Goal: Task Accomplishment & Management: Manage account settings

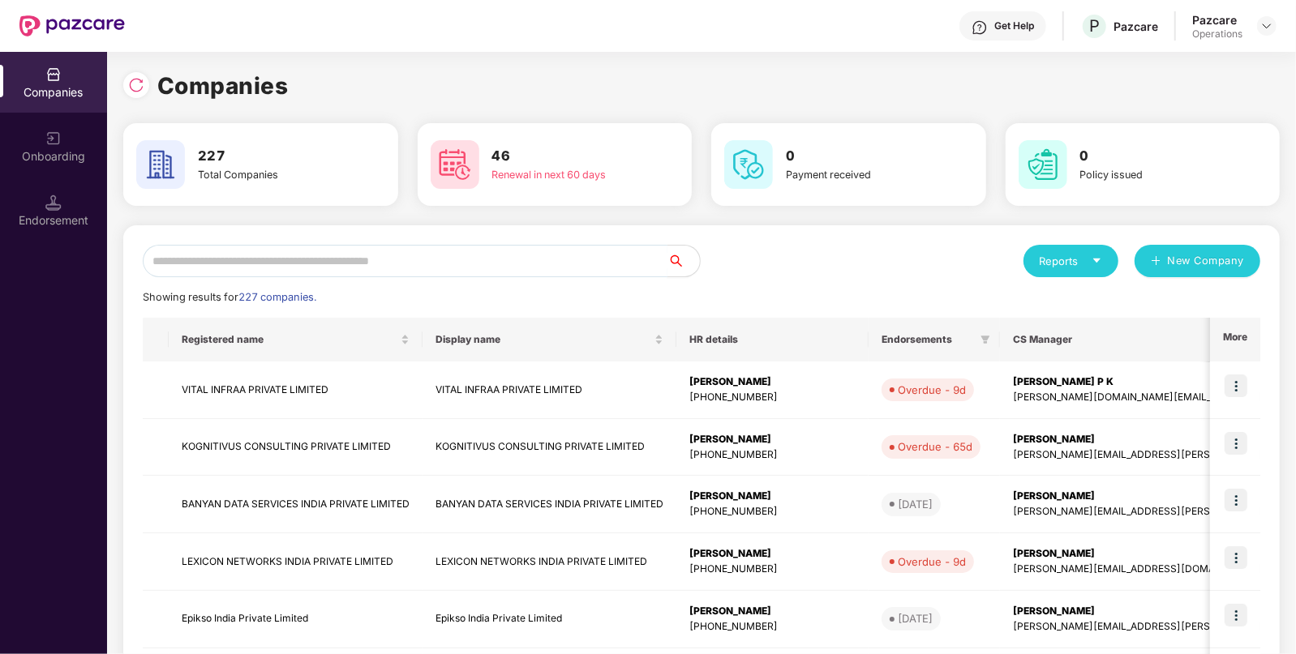
click at [588, 265] on input "text" at bounding box center [405, 261] width 525 height 32
paste input "**********"
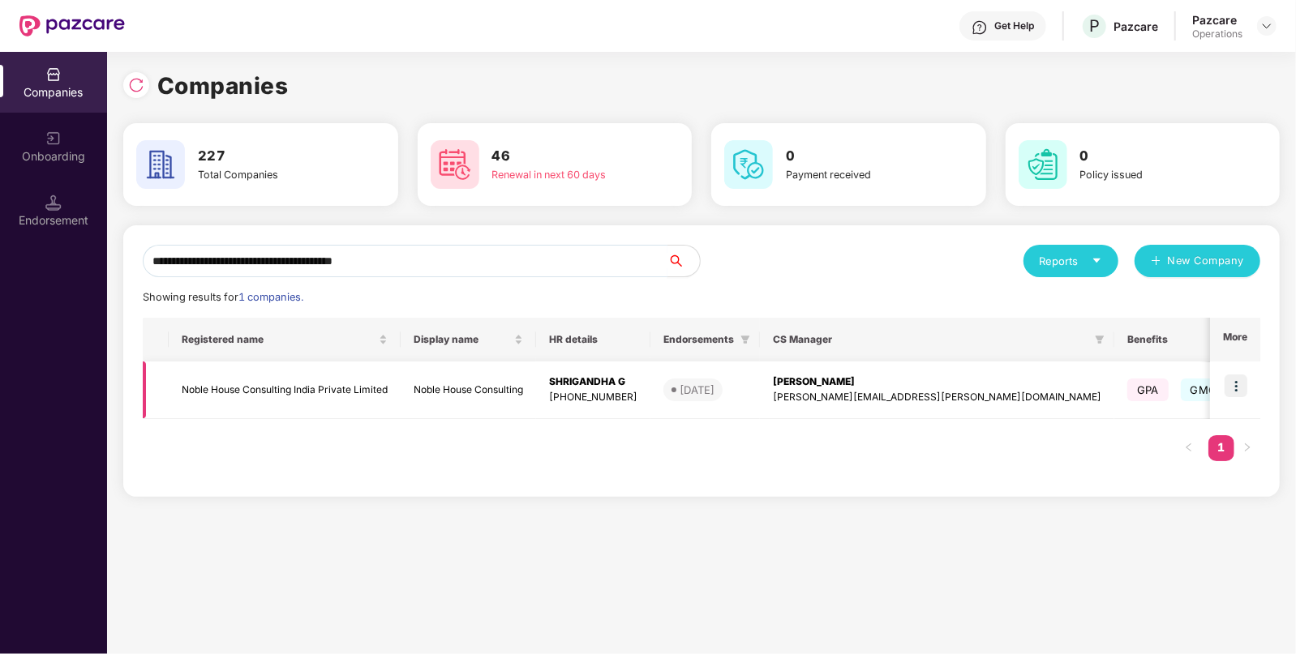
type input "**********"
click at [339, 399] on td "Noble House Consulting India Private Limited" at bounding box center [285, 391] width 232 height 58
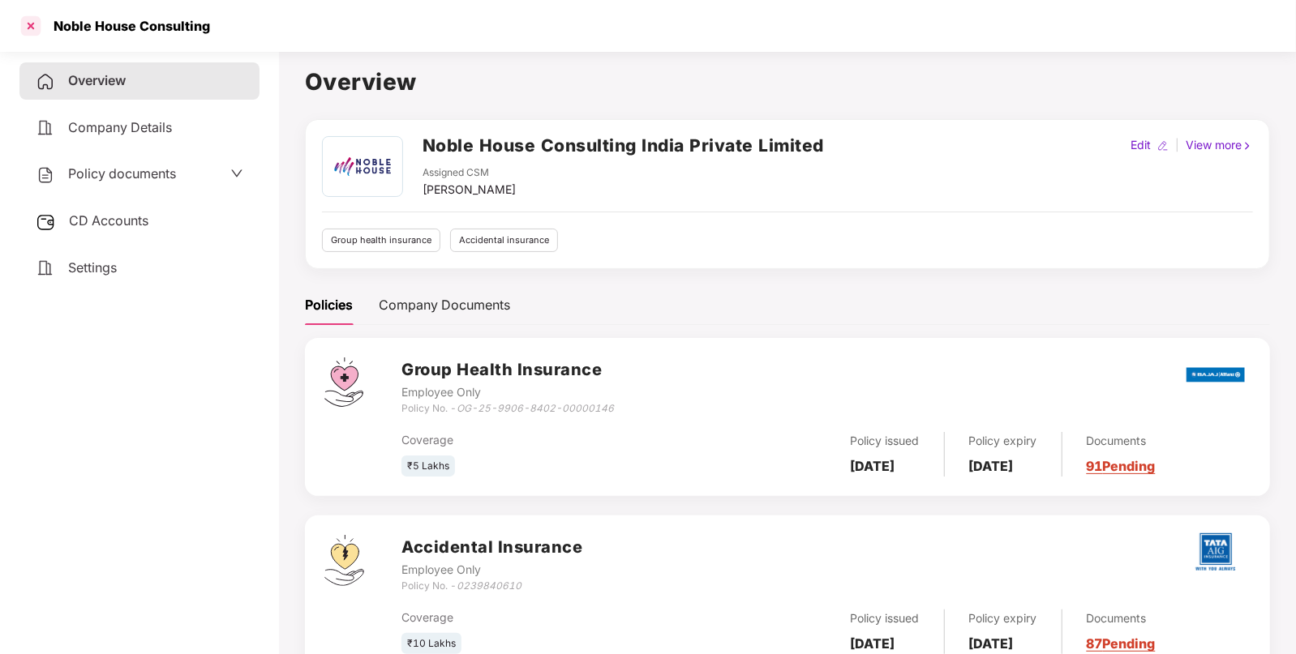
click at [28, 28] on div at bounding box center [31, 26] width 26 height 26
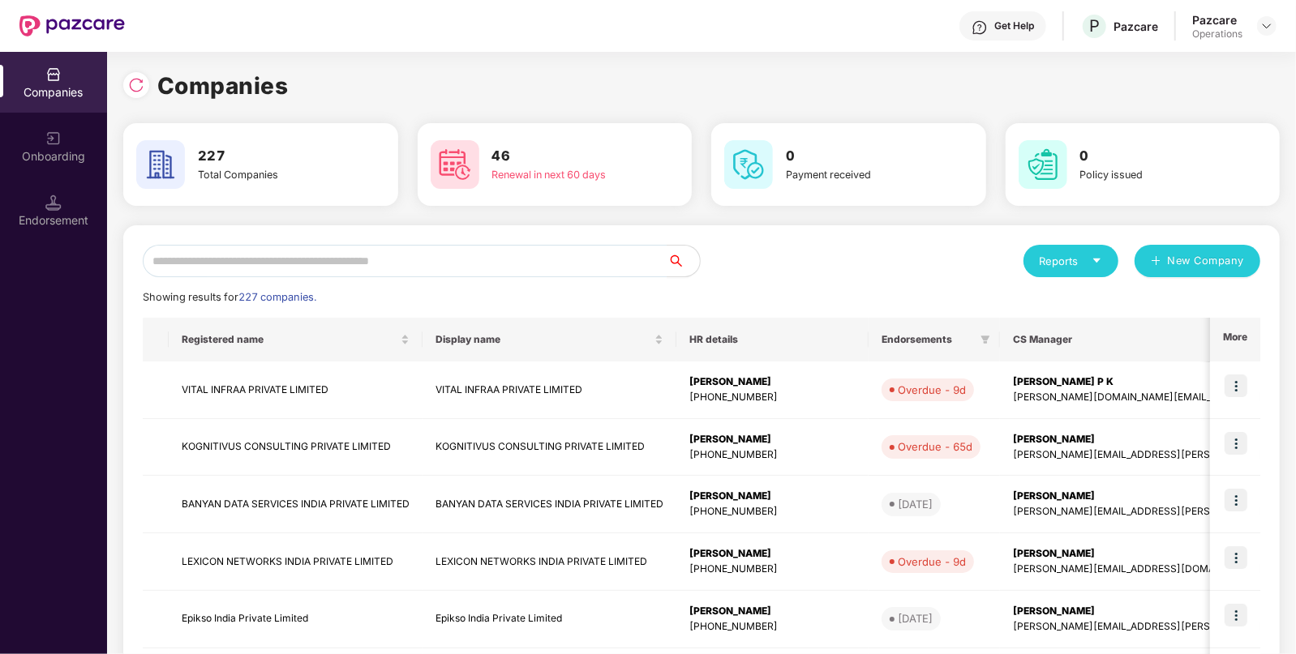
click at [72, 227] on div "Endorsement" at bounding box center [53, 220] width 107 height 16
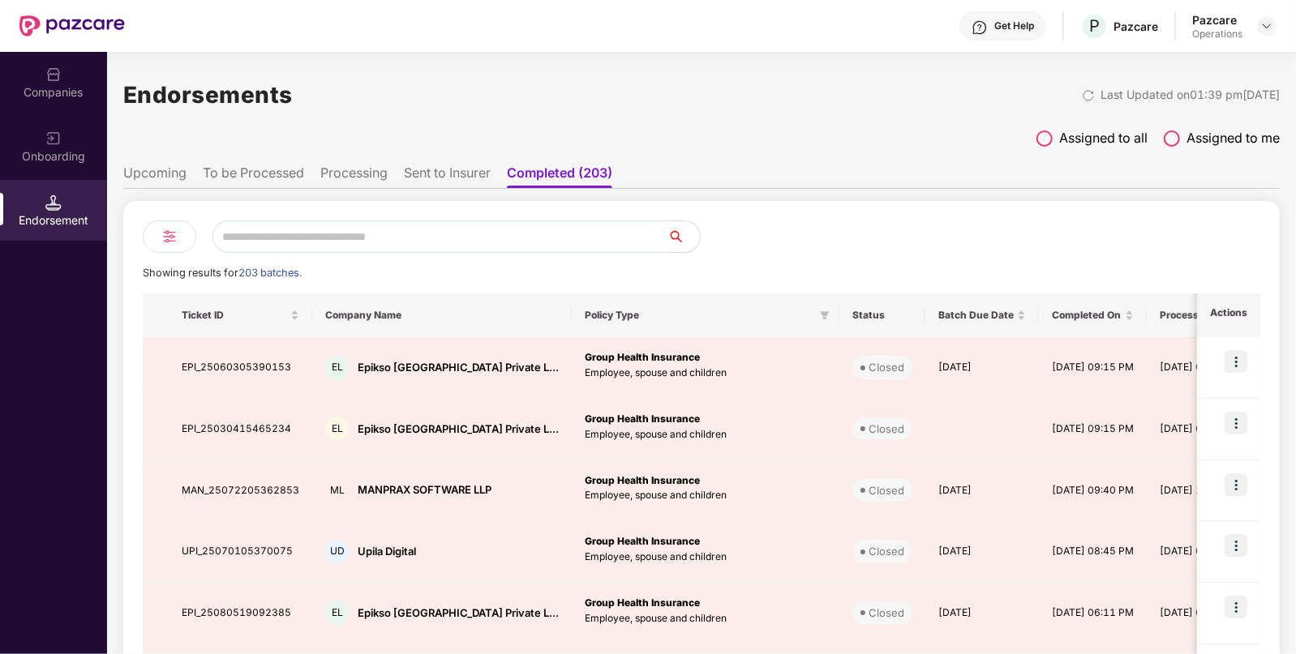
click at [340, 227] on input "text" at bounding box center [439, 237] width 455 height 32
paste input "**********"
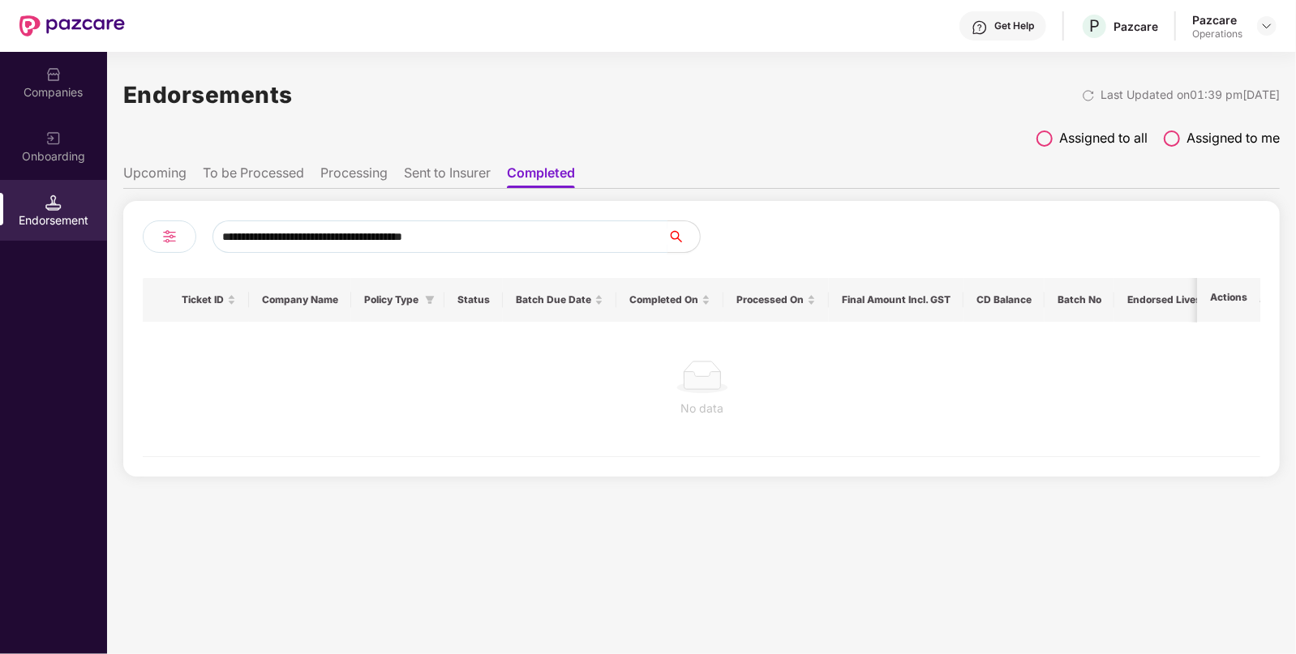
type input "**********"
click at [216, 166] on li "To be Processed" at bounding box center [253, 177] width 101 height 24
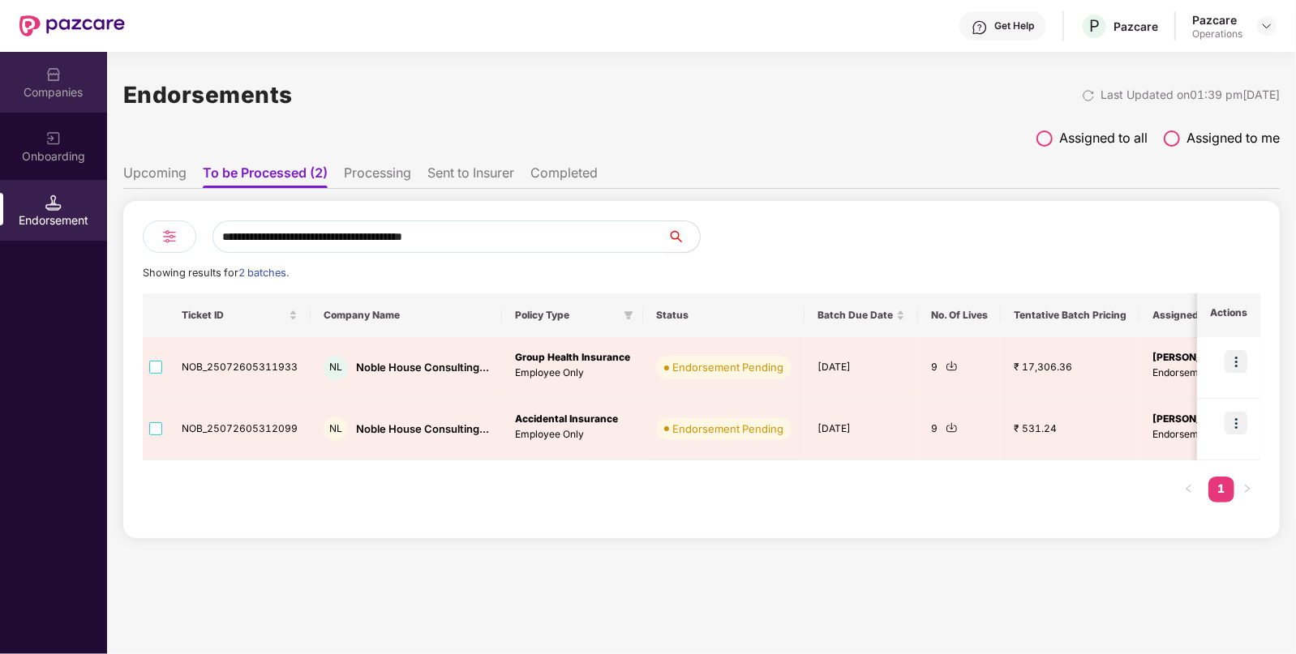
click at [41, 79] on div "Companies" at bounding box center [53, 82] width 107 height 61
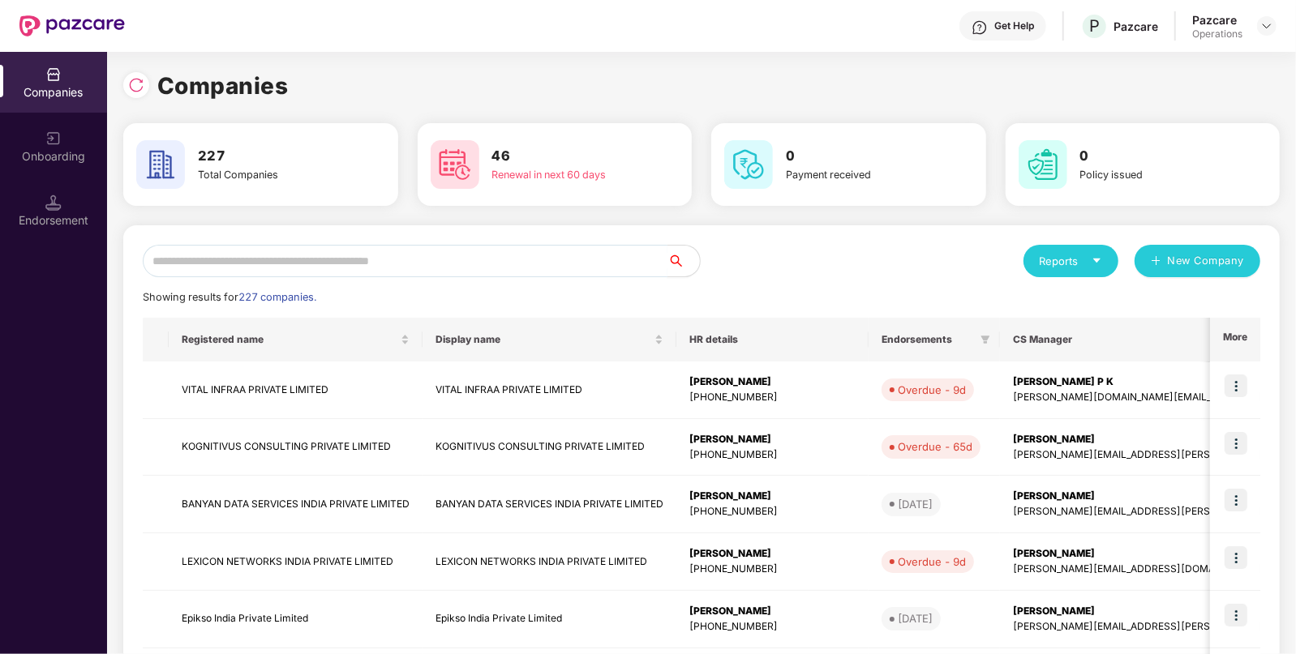
click at [322, 257] on input "text" at bounding box center [405, 261] width 525 height 32
paste input "**********"
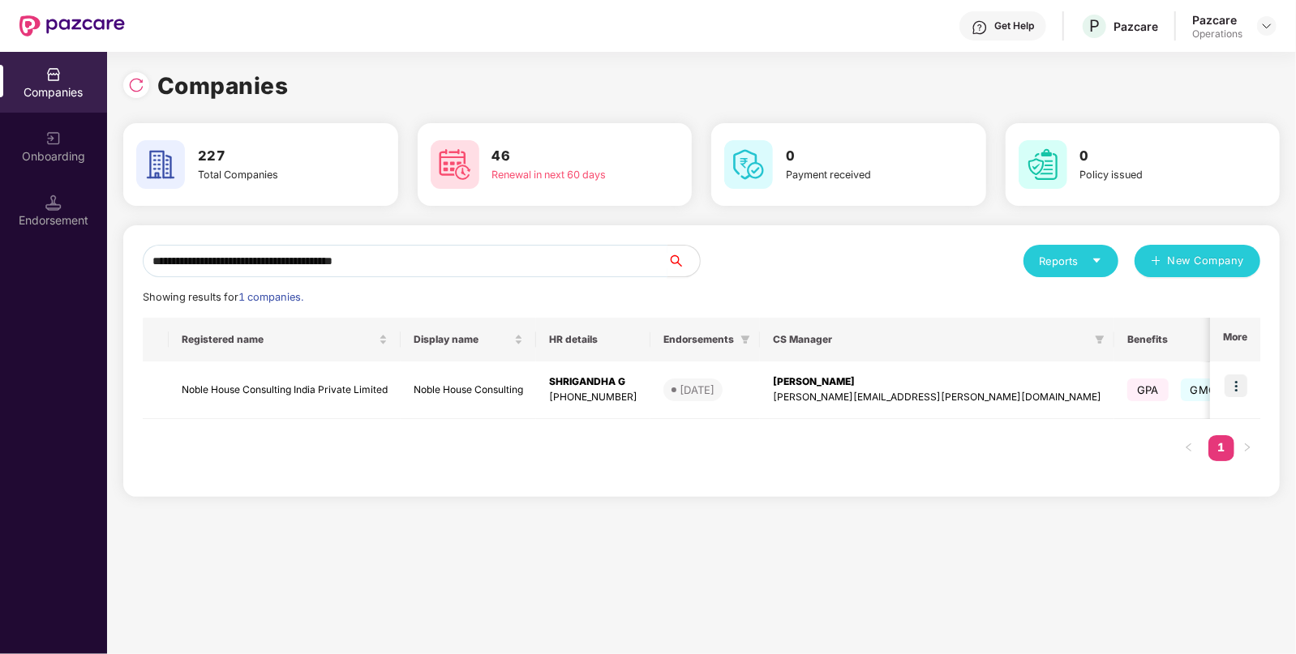
type input "**********"
click at [1235, 377] on img at bounding box center [1235, 386] width 23 height 23
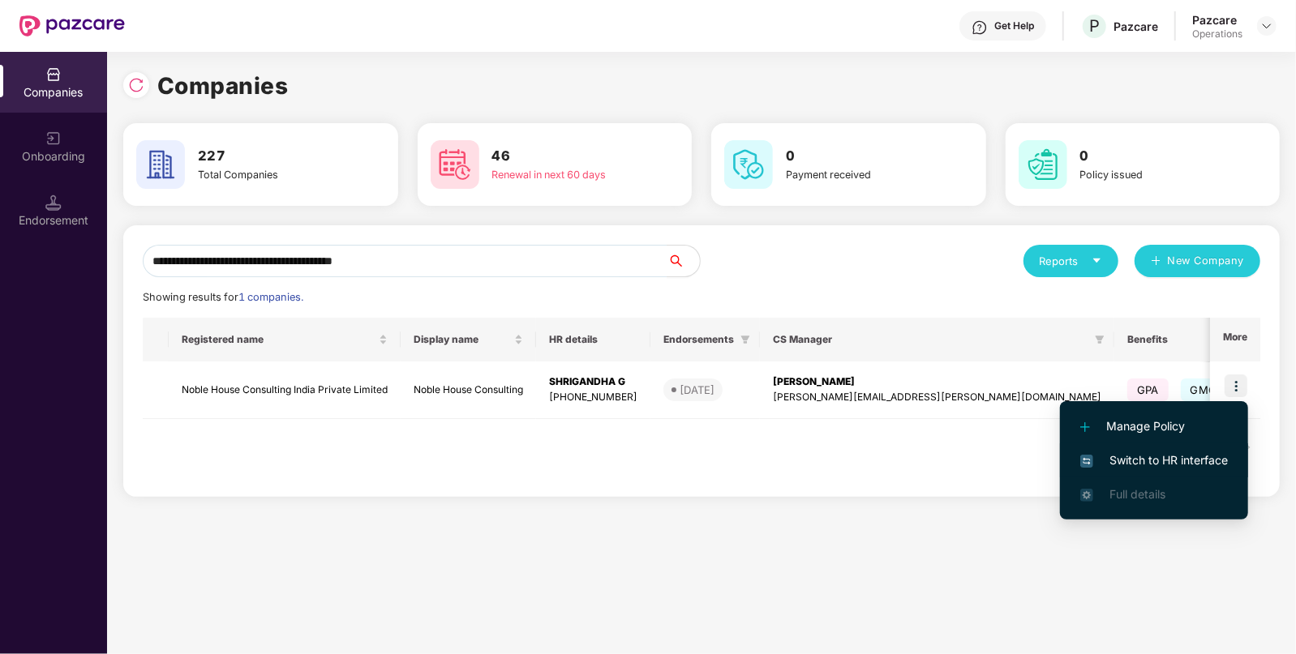
click at [1123, 460] on span "Switch to HR interface" at bounding box center [1154, 461] width 148 height 18
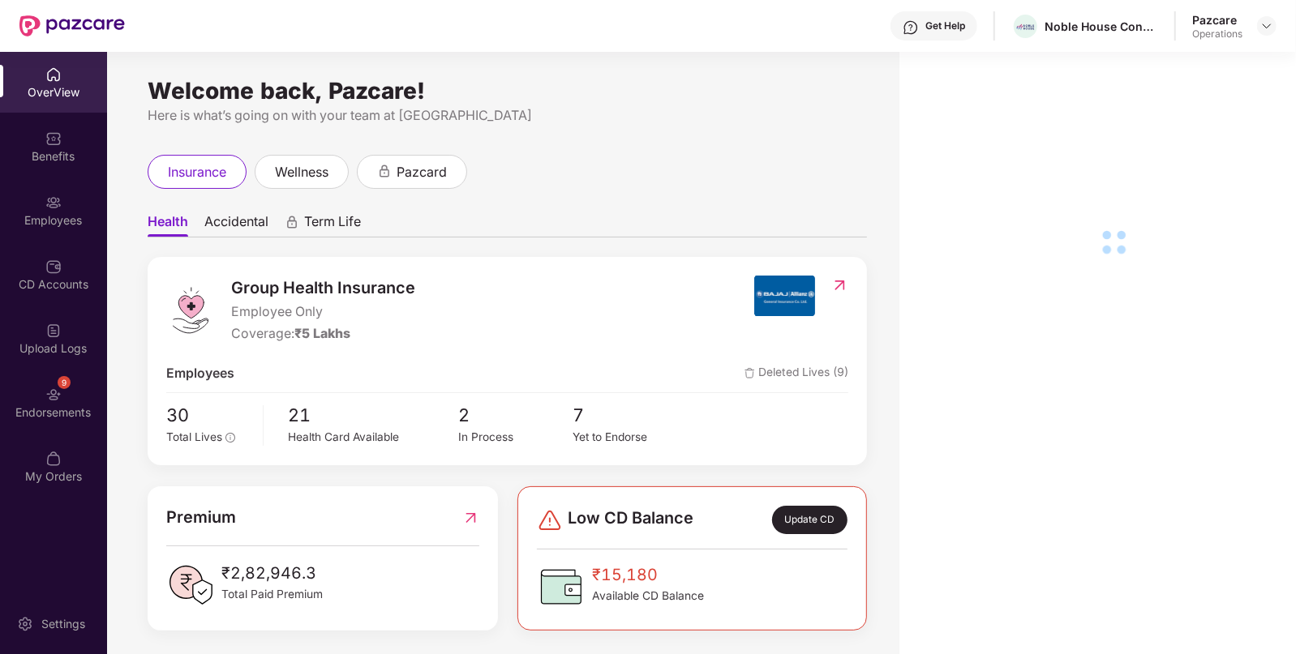
click at [49, 401] on img at bounding box center [53, 395] width 16 height 16
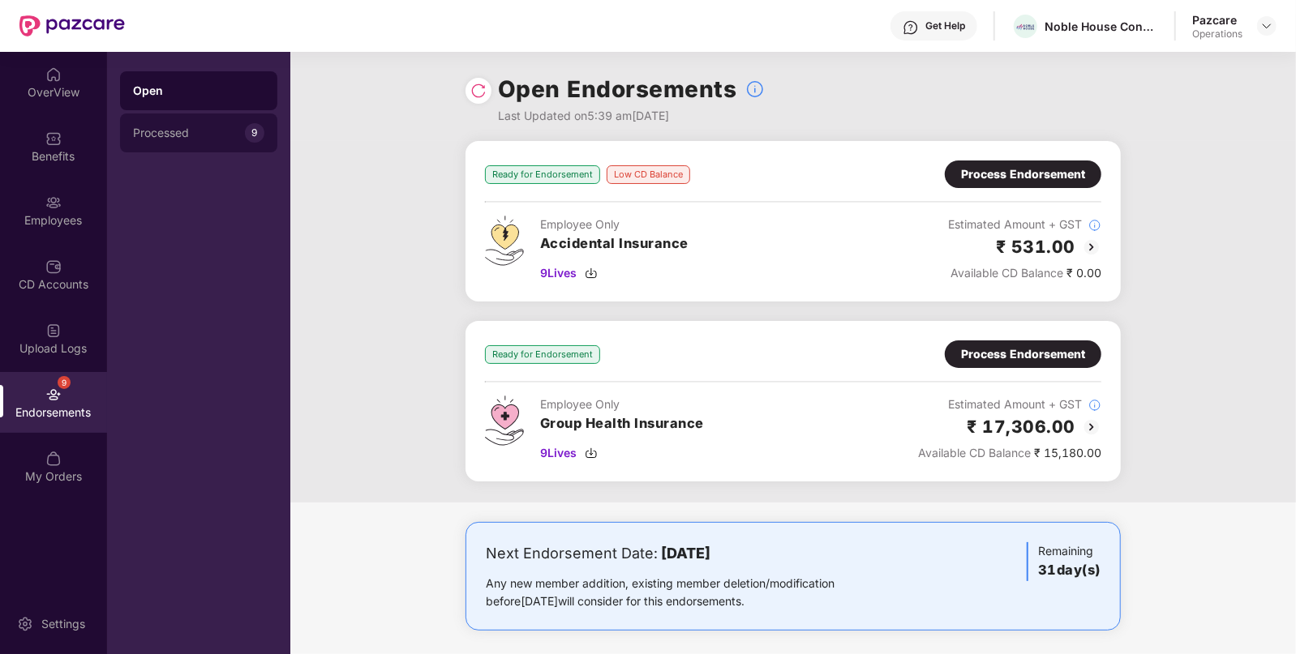
click at [145, 130] on div "Processed" at bounding box center [189, 132] width 112 height 13
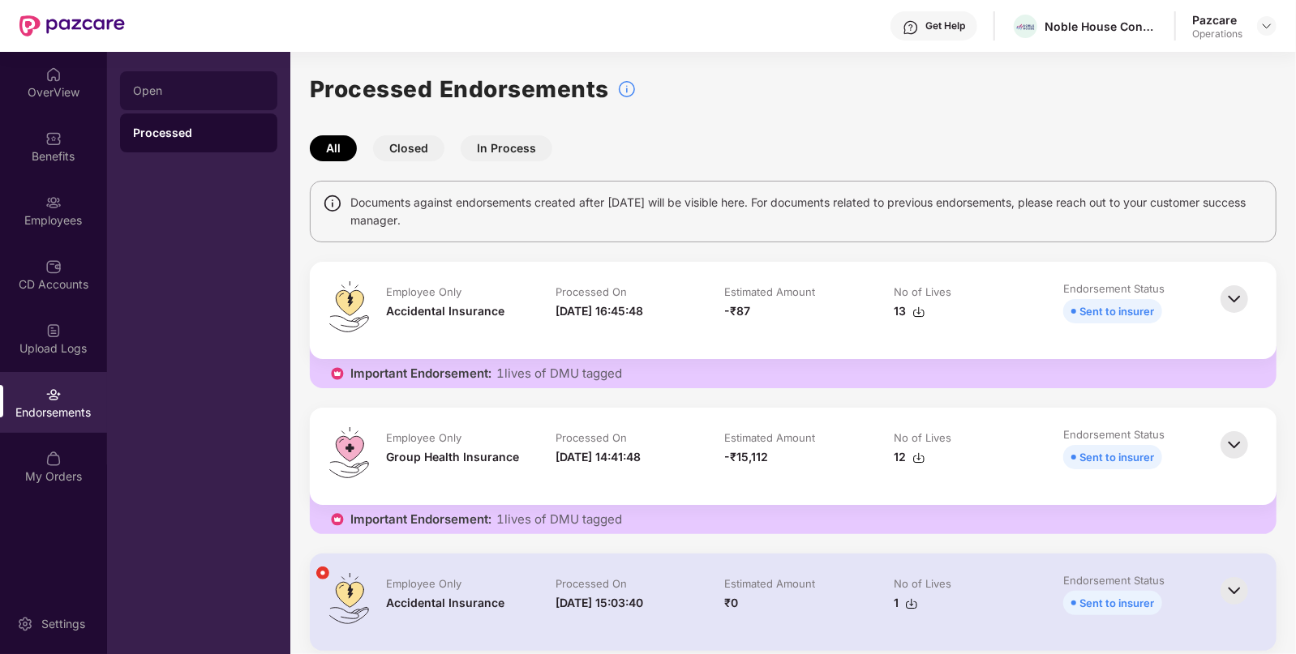
click at [170, 92] on div "Open" at bounding box center [198, 90] width 131 height 13
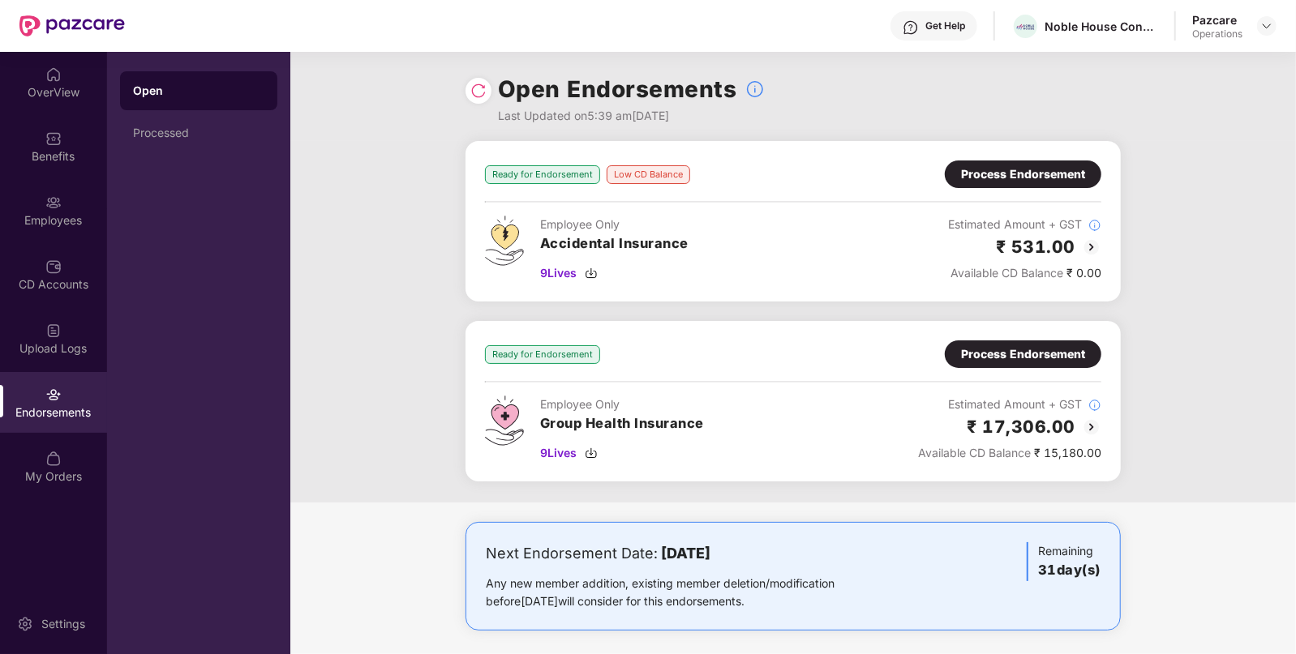
click at [1089, 243] on img at bounding box center [1091, 247] width 19 height 19
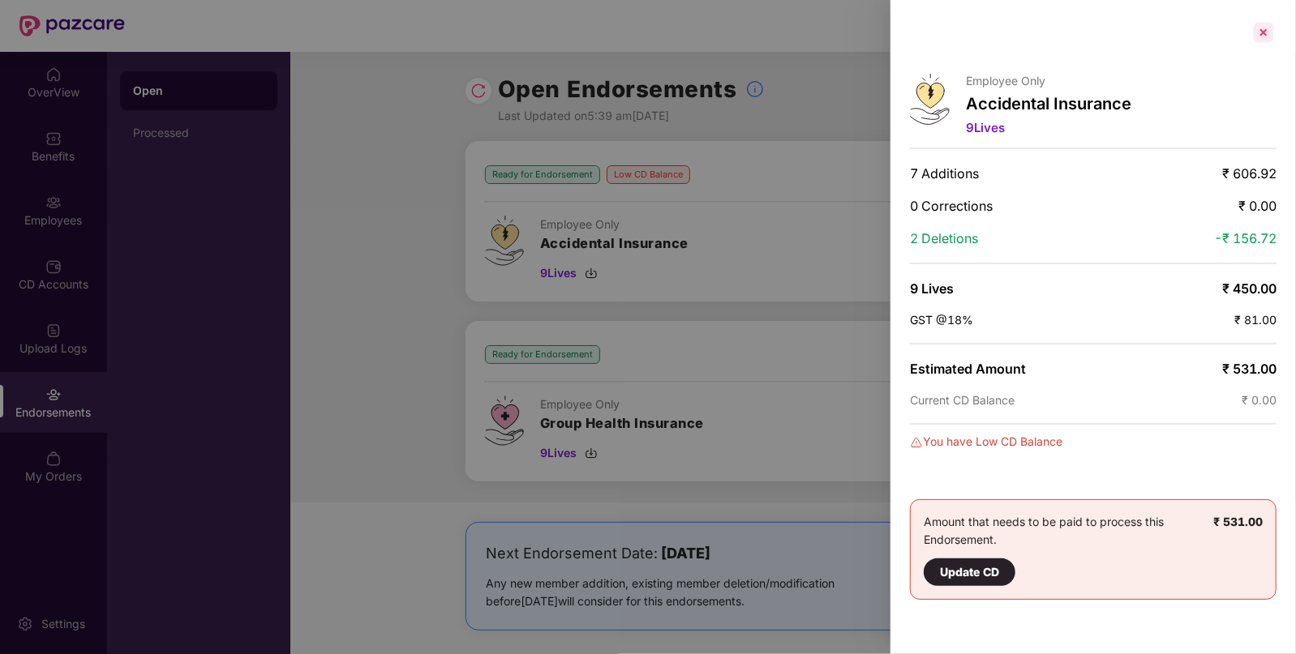
click at [1265, 35] on div at bounding box center [1263, 32] width 26 height 26
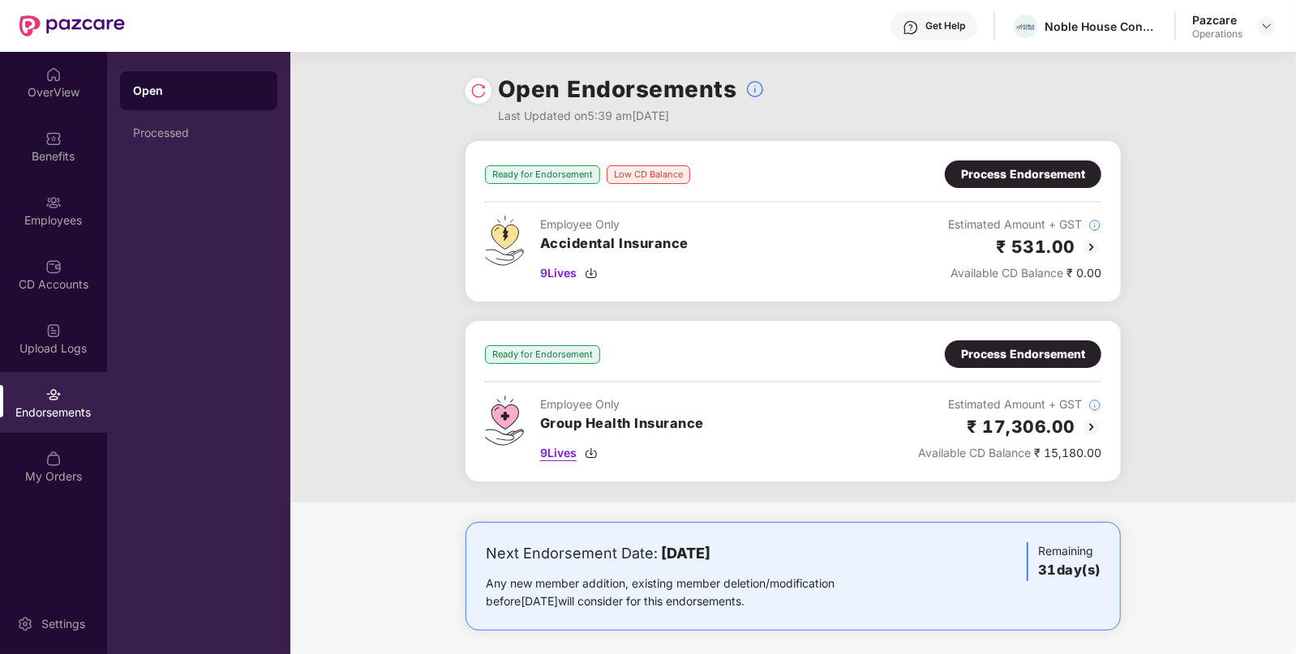
click at [596, 452] on img at bounding box center [591, 453] width 13 height 13
click at [593, 272] on img at bounding box center [591, 273] width 13 height 13
click at [590, 454] on img at bounding box center [591, 453] width 13 height 13
click at [1092, 426] on img at bounding box center [1091, 427] width 19 height 19
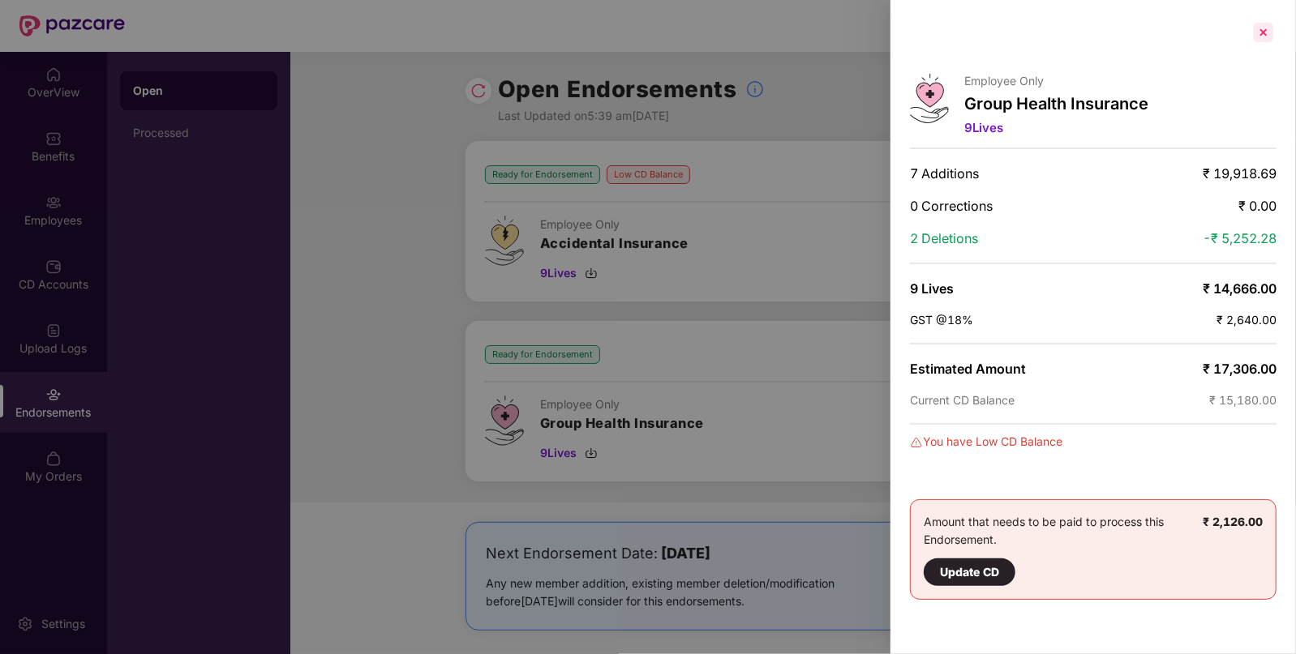
click at [1270, 37] on div at bounding box center [1263, 32] width 26 height 26
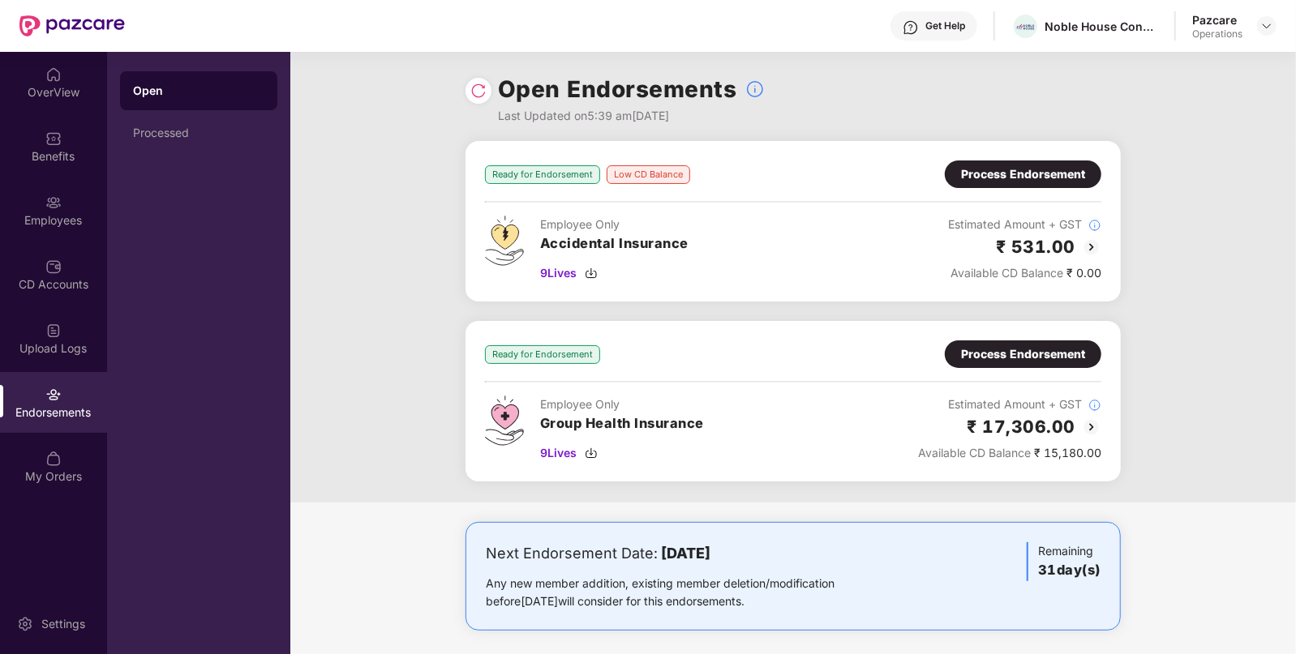
click at [1090, 426] on img at bounding box center [1091, 427] width 19 height 19
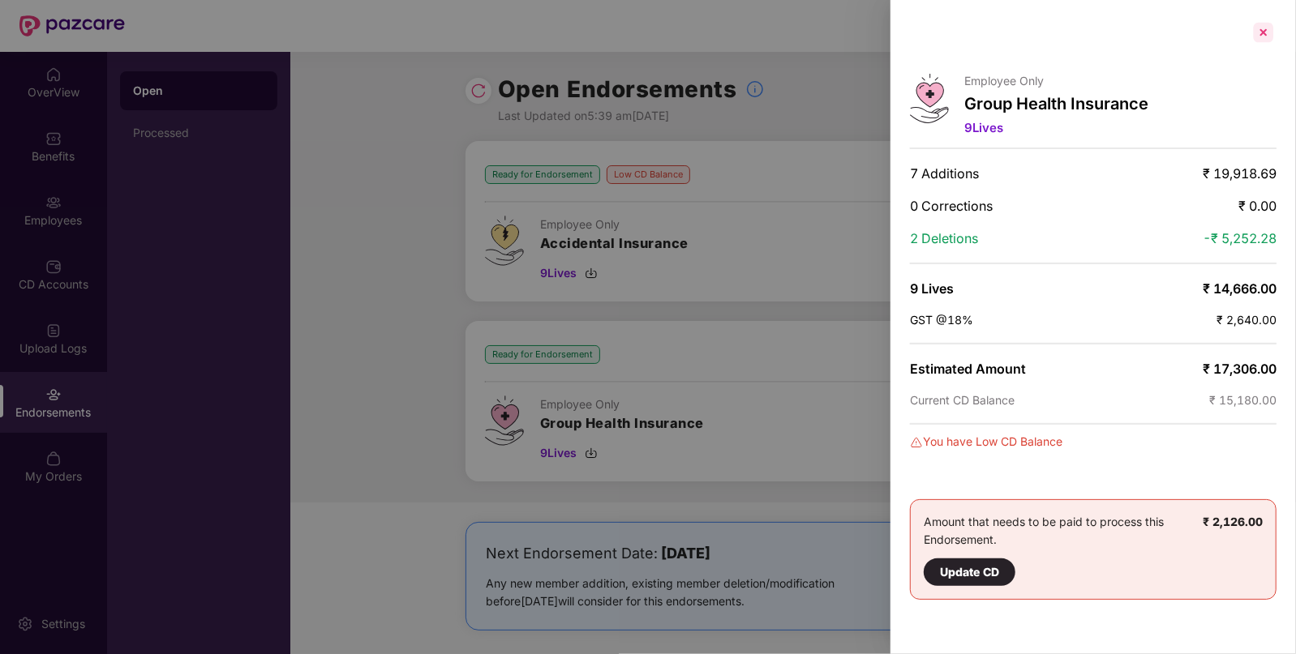
click at [1265, 37] on div at bounding box center [1263, 32] width 26 height 26
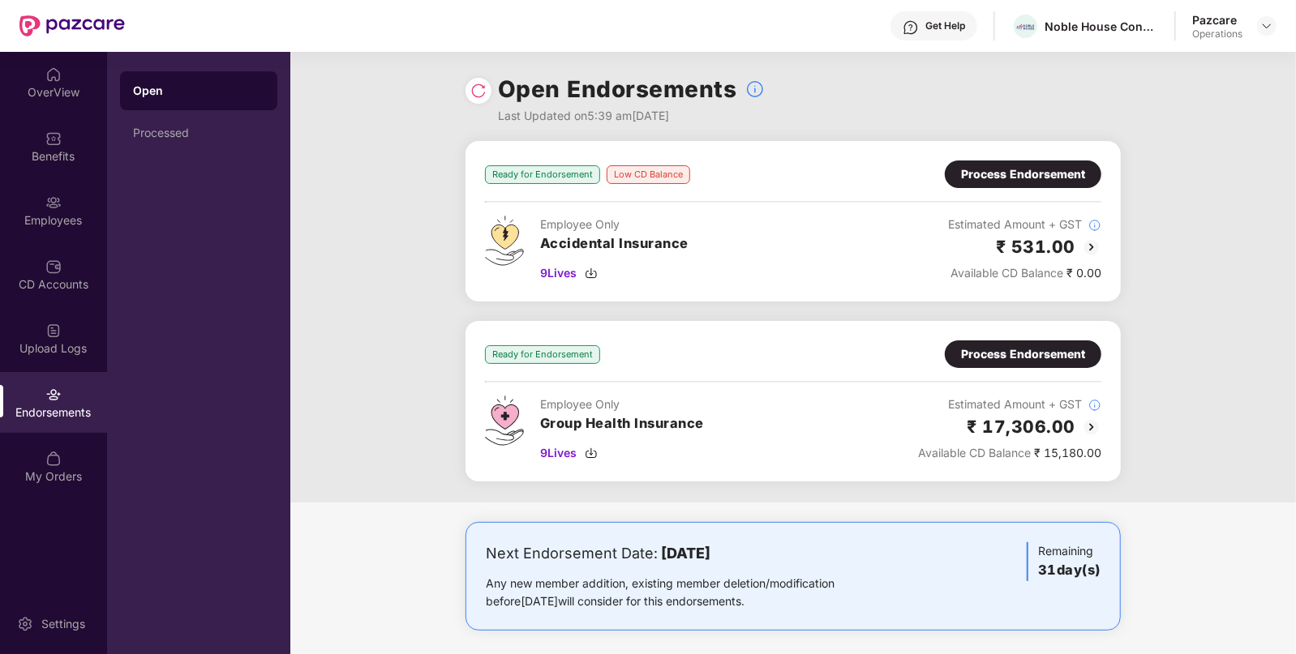
click at [1079, 249] on div "₹ 531.00" at bounding box center [1024, 246] width 153 height 27
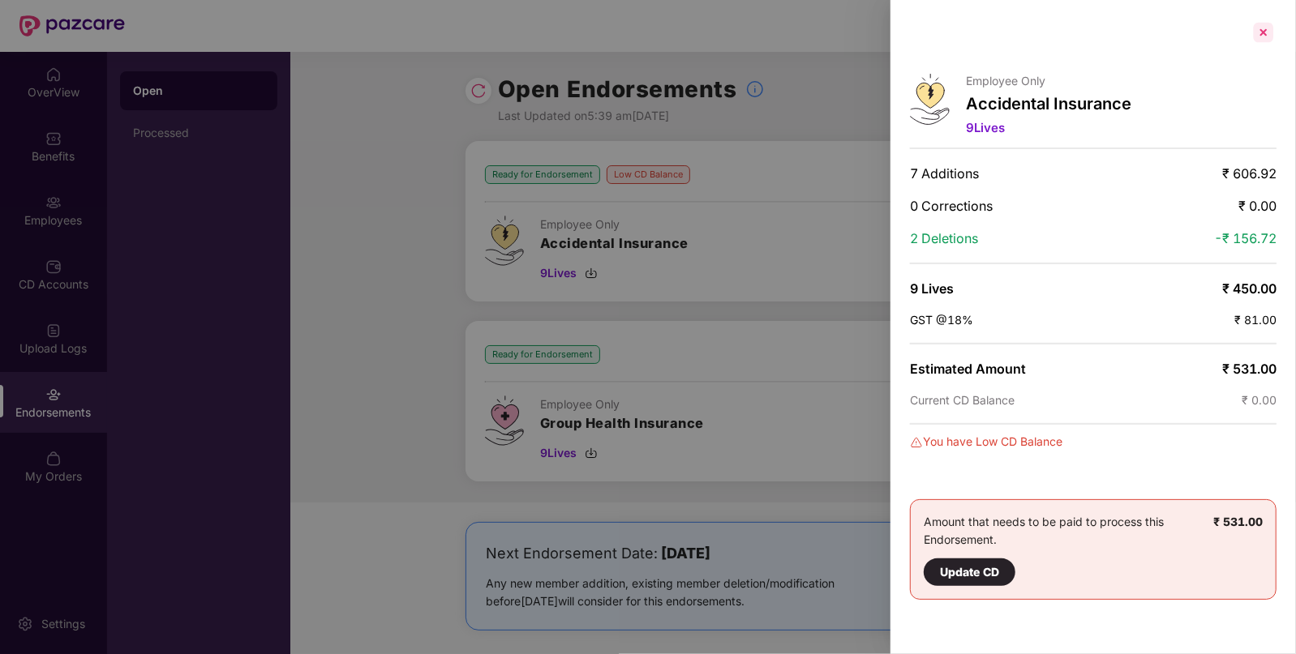
click at [1258, 29] on div at bounding box center [1263, 32] width 26 height 26
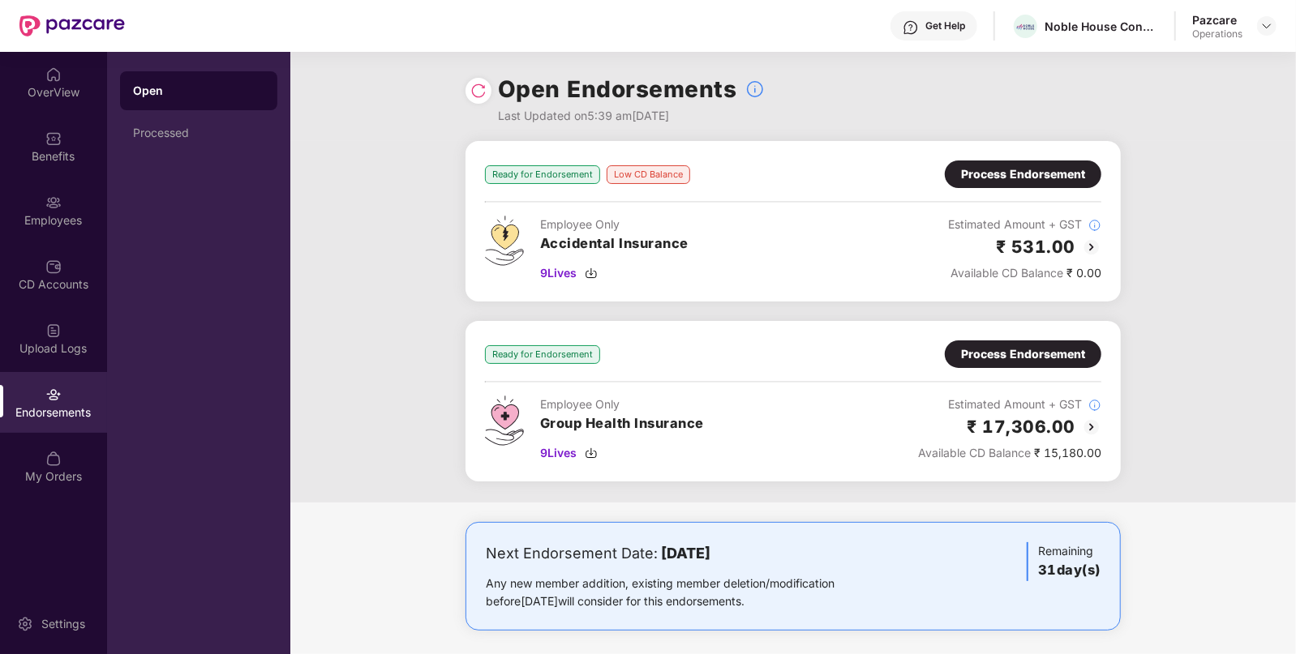
click at [1000, 365] on div "Process Endorsement" at bounding box center [1023, 355] width 156 height 28
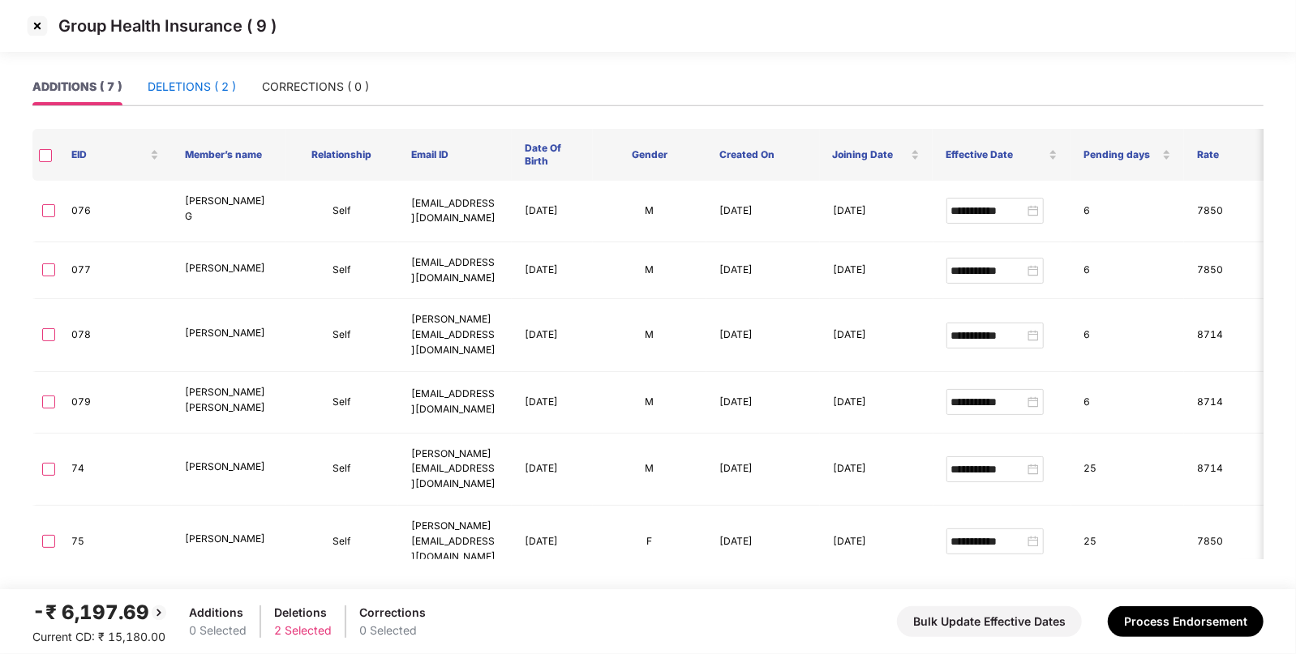
click at [190, 93] on div "DELETIONS ( 2 )" at bounding box center [192, 87] width 88 height 18
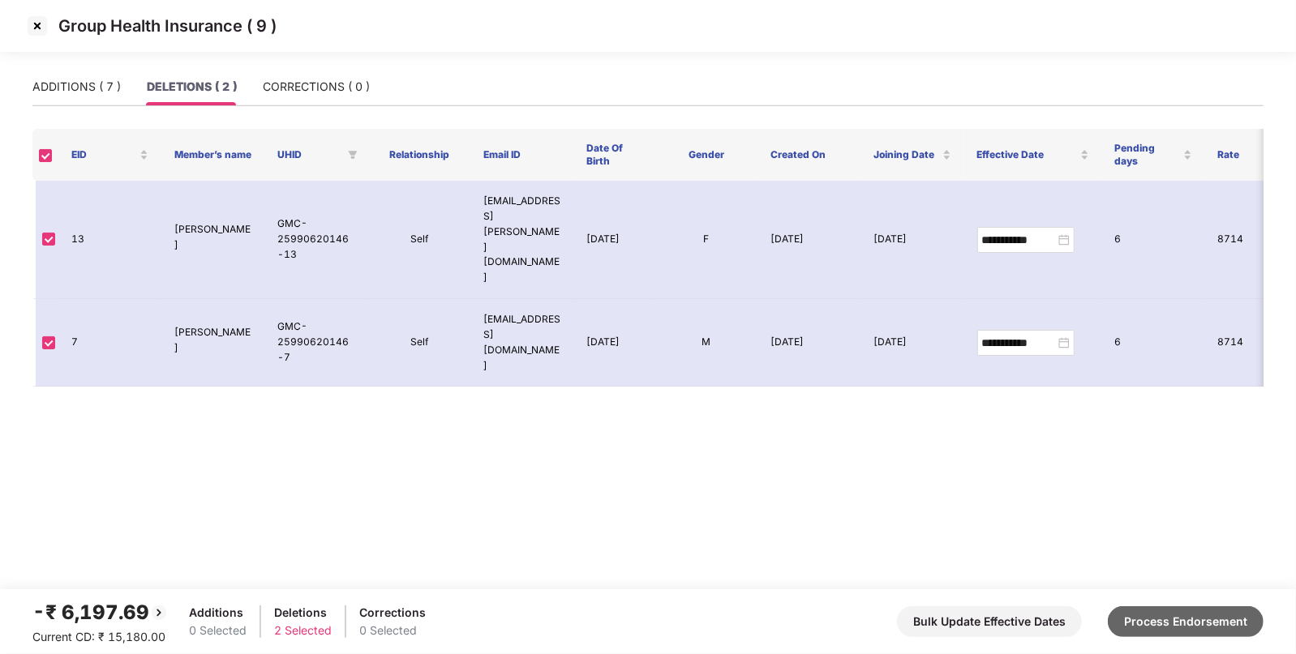
click at [1197, 623] on button "Process Endorsement" at bounding box center [1185, 621] width 156 height 31
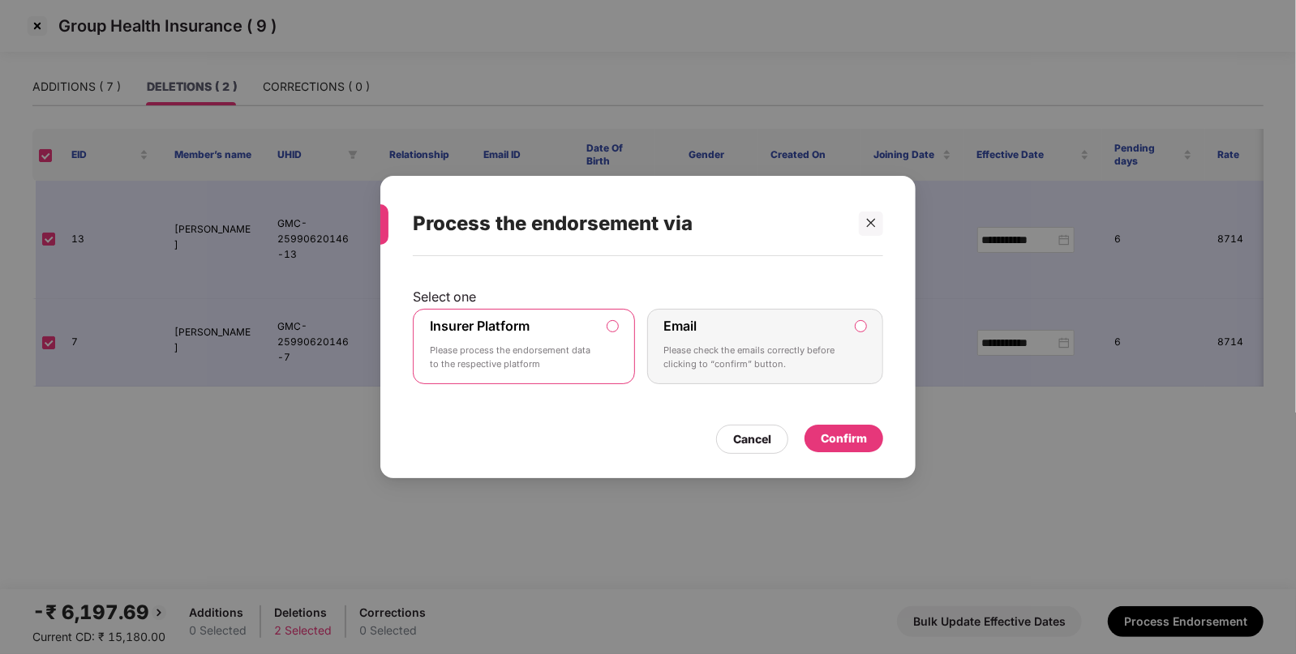
click at [839, 432] on div "Confirm" at bounding box center [843, 439] width 46 height 18
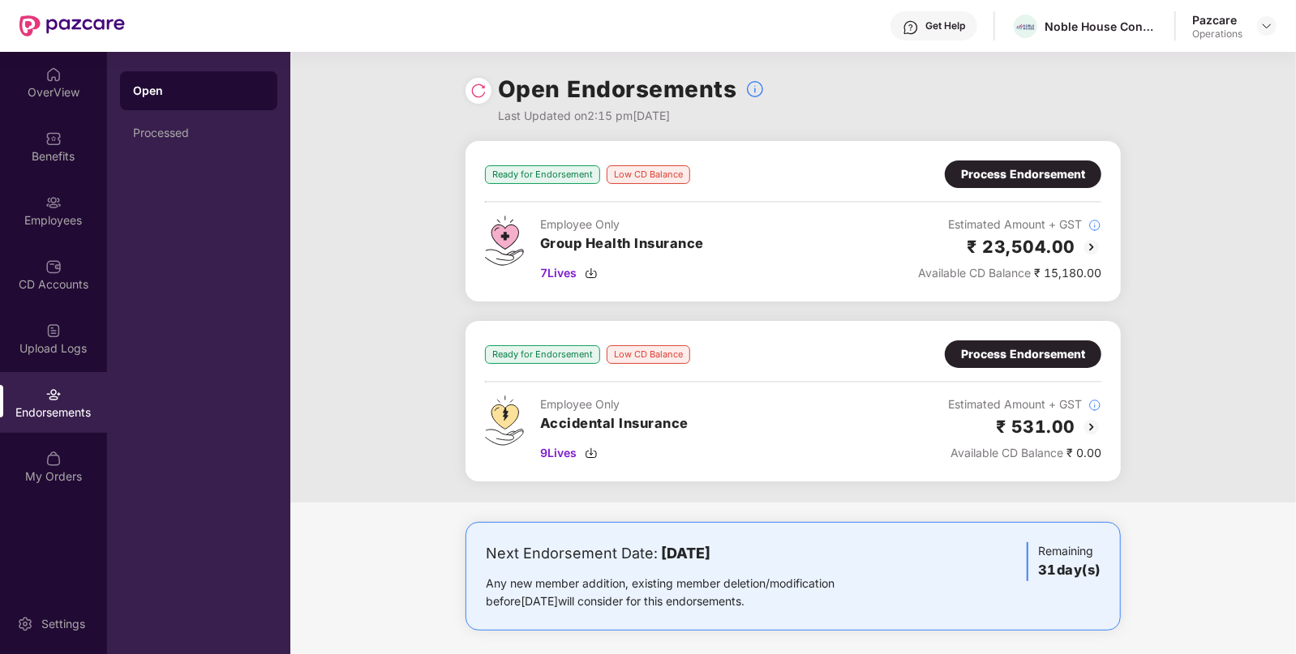
click at [1089, 424] on img at bounding box center [1091, 427] width 19 height 19
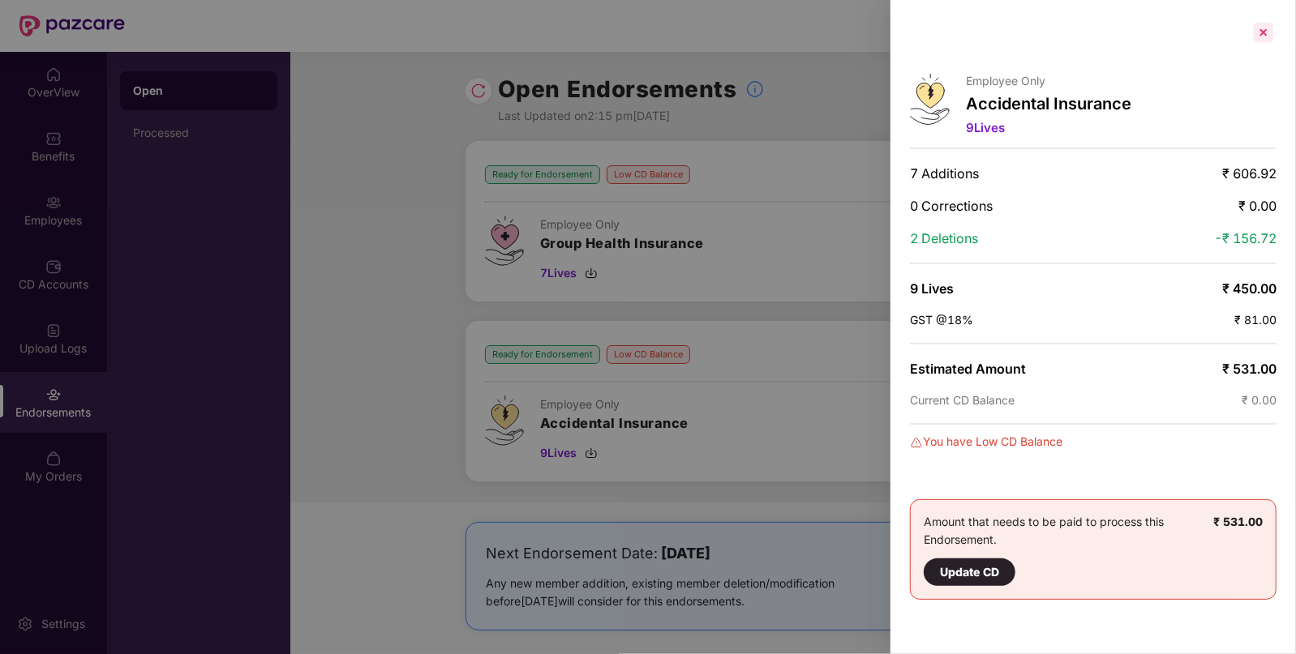
click at [1268, 22] on div at bounding box center [1263, 32] width 26 height 26
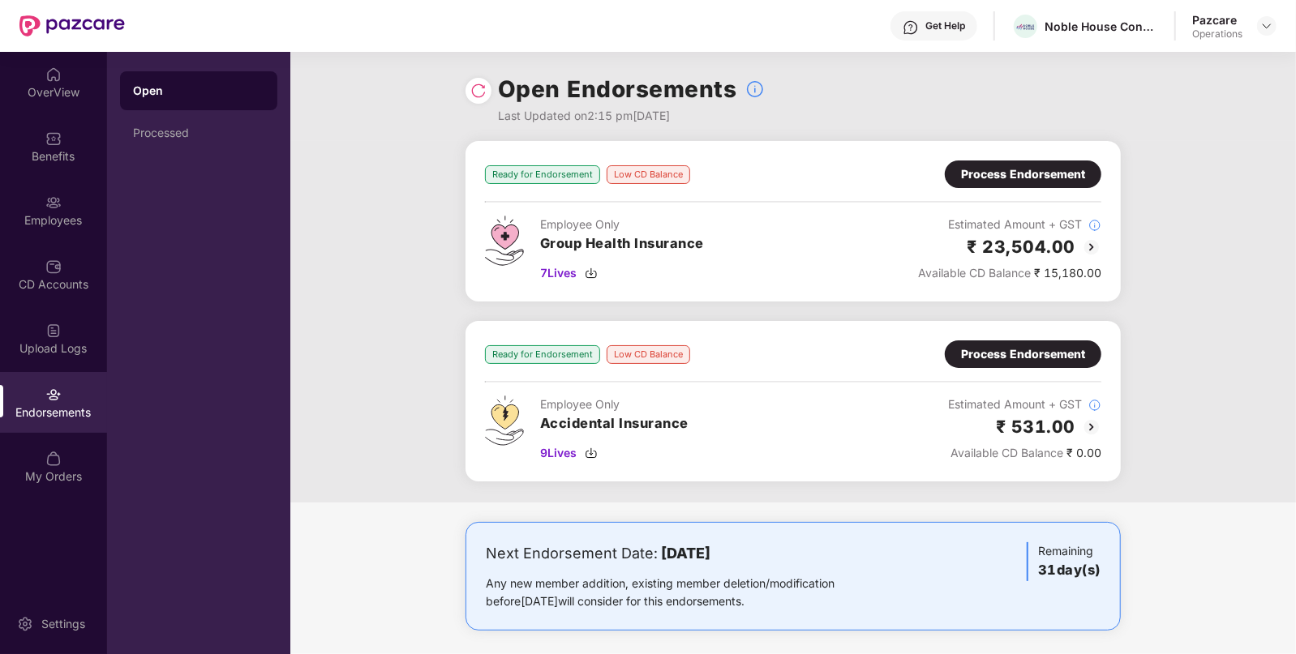
click at [1093, 247] on img at bounding box center [1091, 247] width 19 height 19
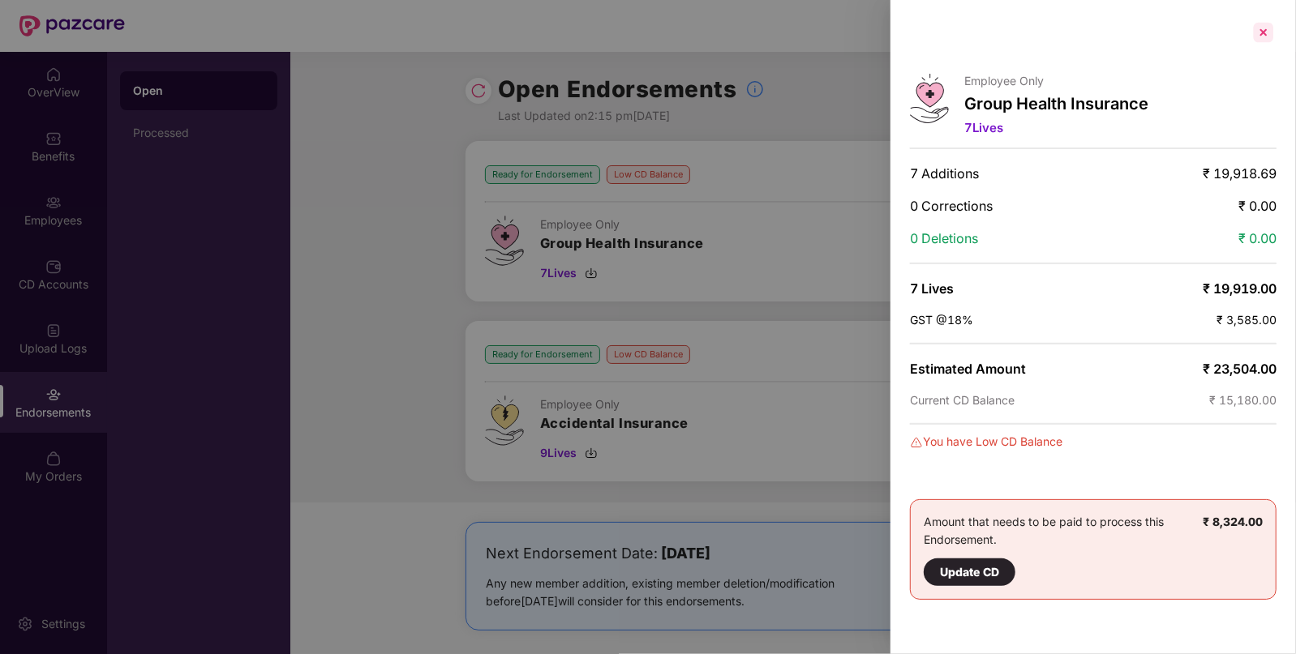
click at [1267, 24] on div at bounding box center [1263, 32] width 26 height 26
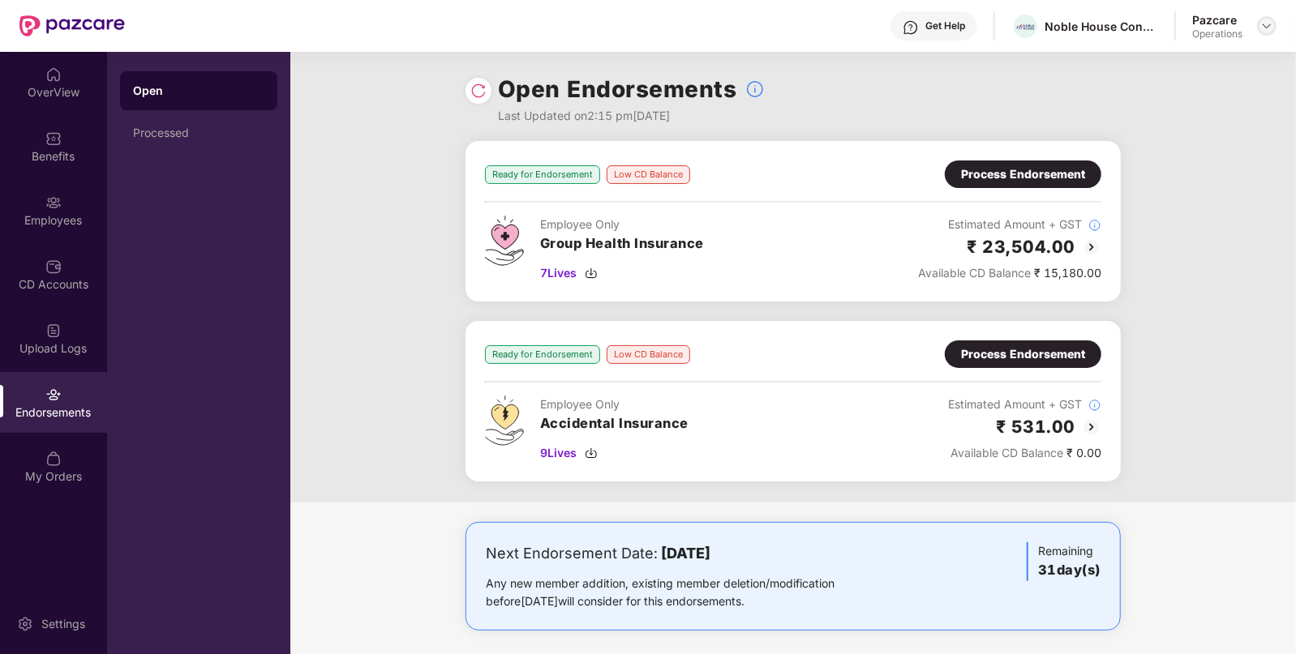
click at [1267, 21] on img at bounding box center [1266, 25] width 13 height 13
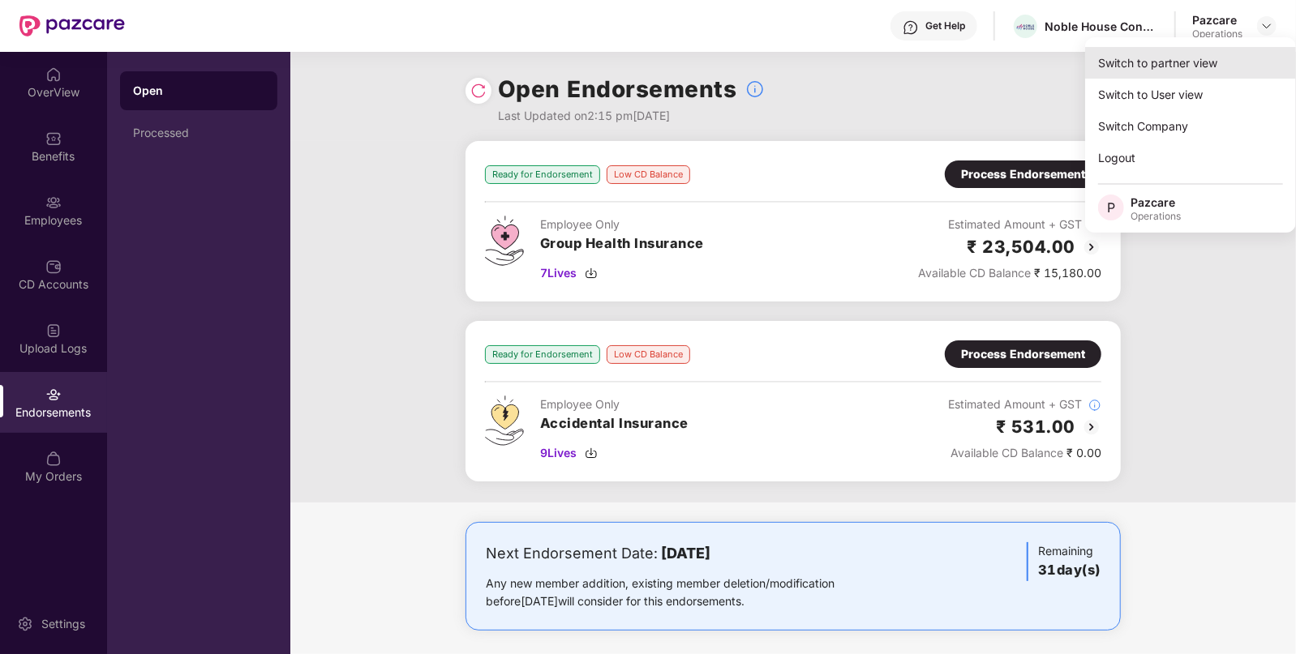
click at [1135, 71] on div "Switch to partner view" at bounding box center [1190, 63] width 211 height 32
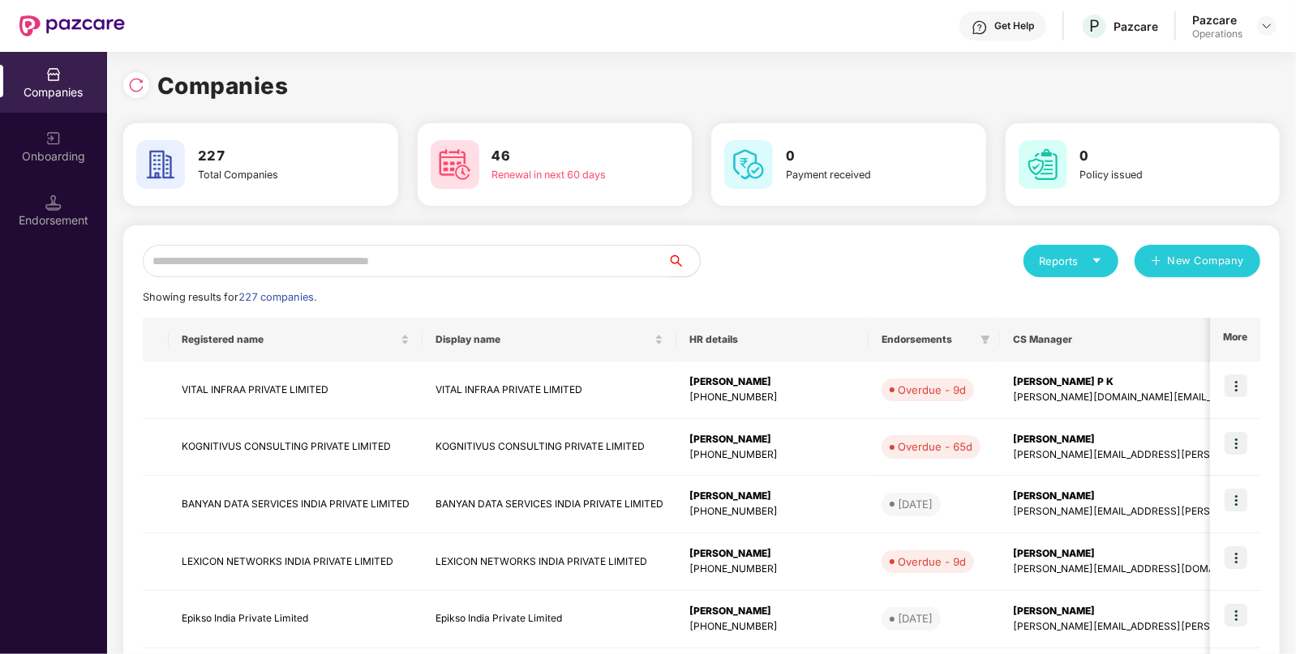
click at [430, 263] on input "text" at bounding box center [405, 261] width 525 height 32
paste input "**********"
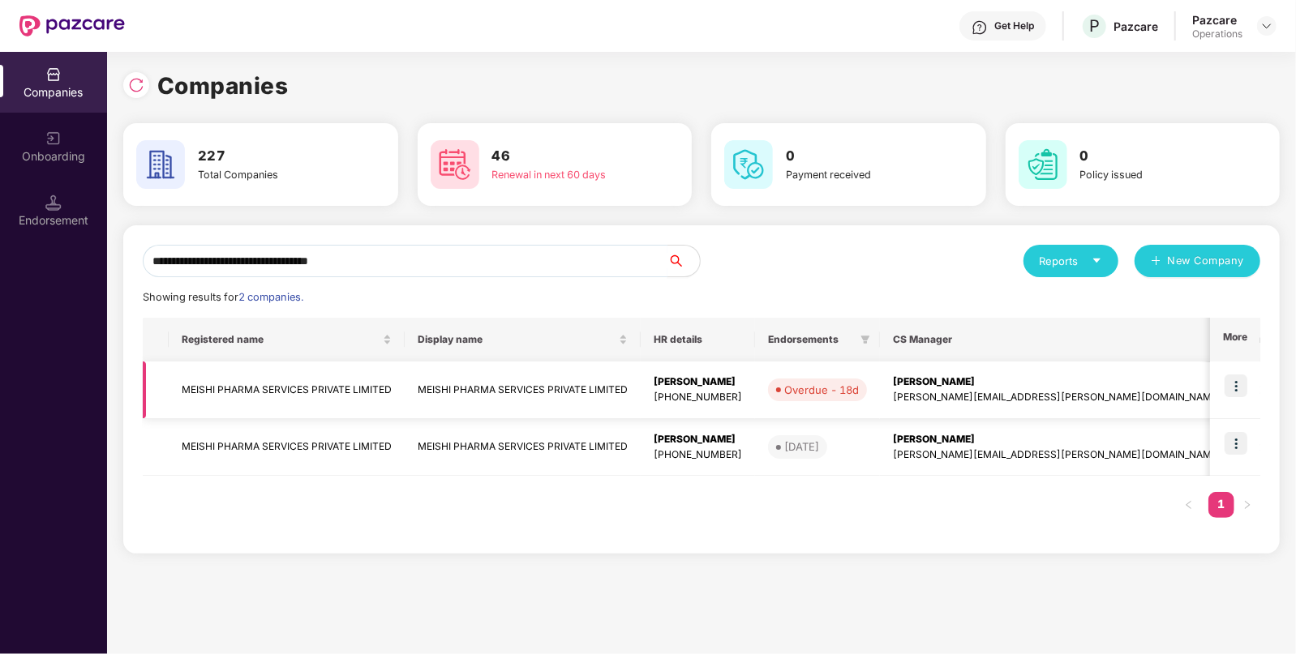
type input "**********"
click at [1240, 379] on img at bounding box center [1235, 386] width 23 height 23
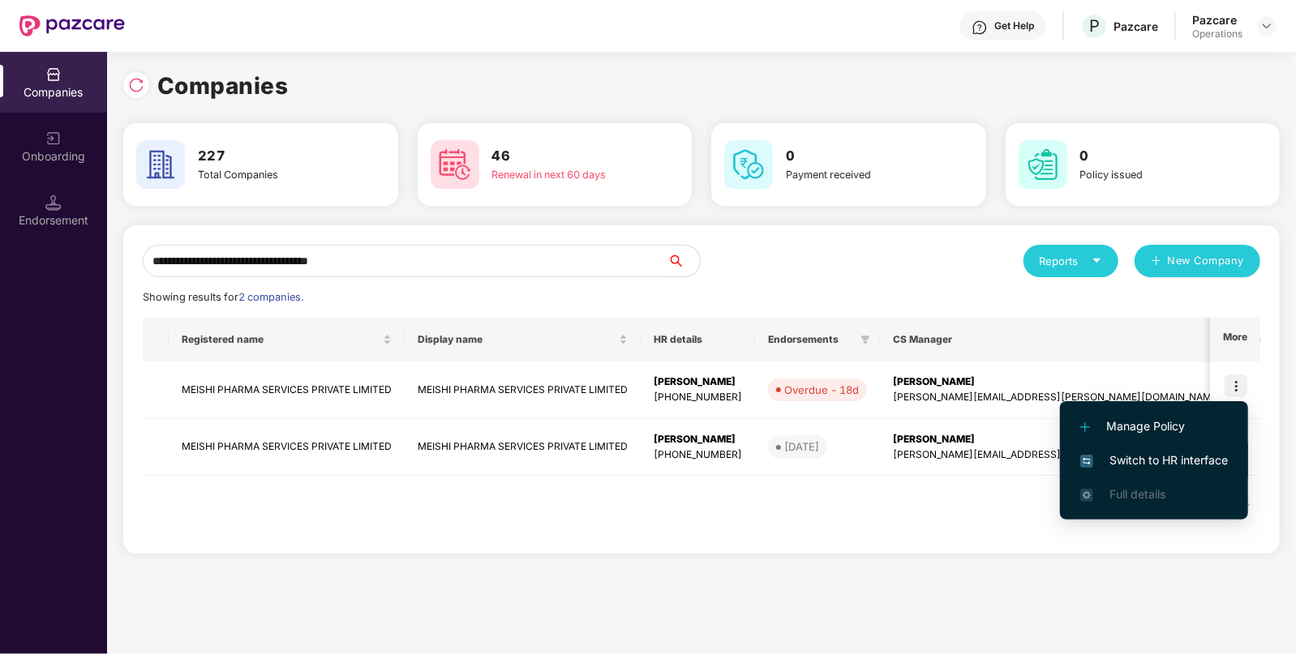
click at [1131, 466] on span "Switch to HR interface" at bounding box center [1154, 461] width 148 height 18
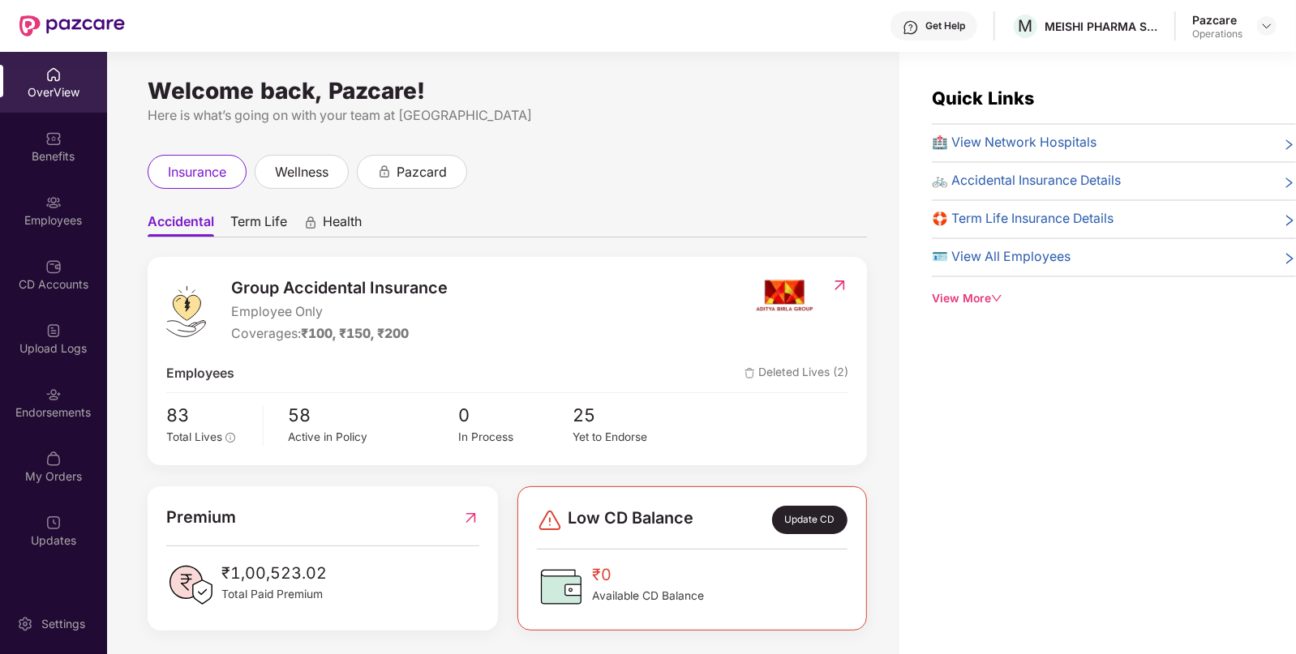
click at [41, 470] on div "My Orders" at bounding box center [53, 477] width 107 height 16
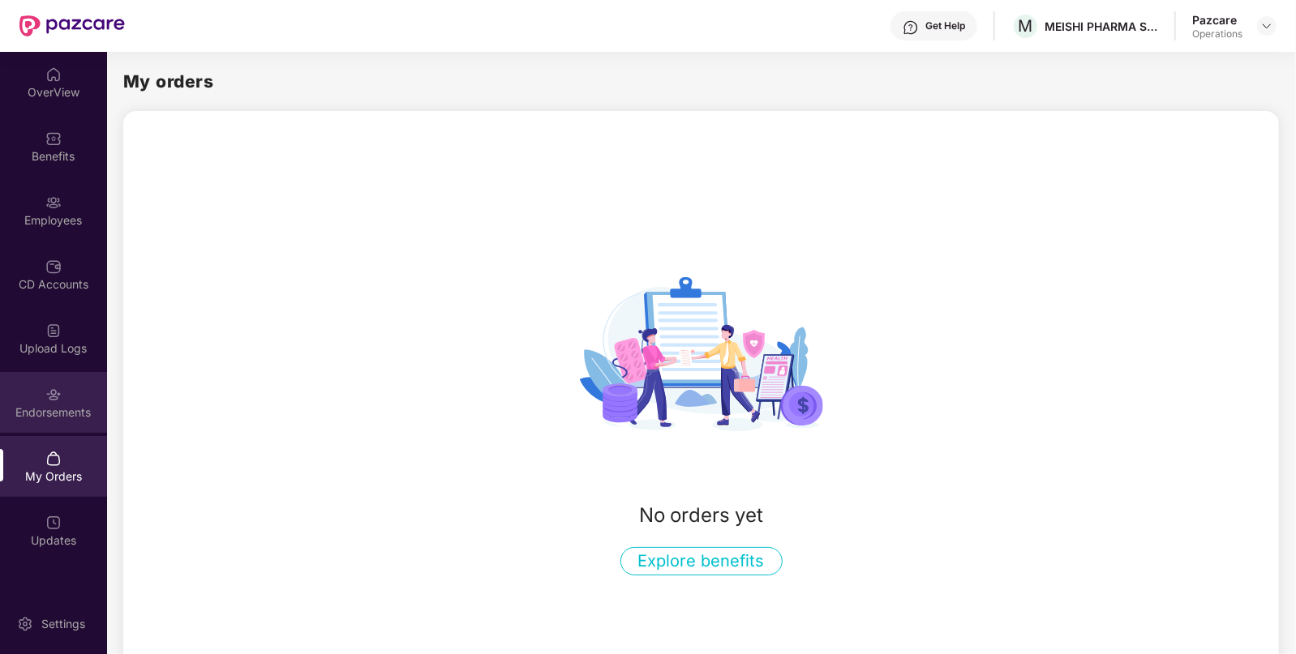
click at [60, 396] on img at bounding box center [53, 395] width 16 height 16
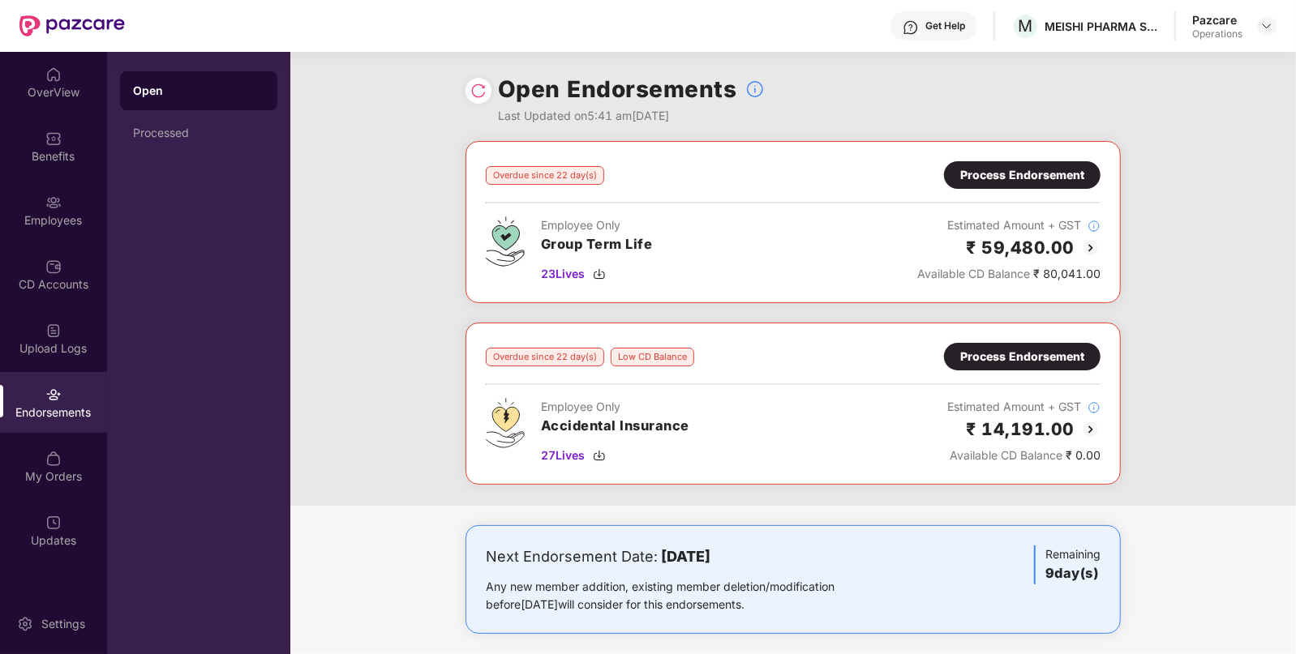
click at [1083, 242] on img at bounding box center [1090, 247] width 19 height 19
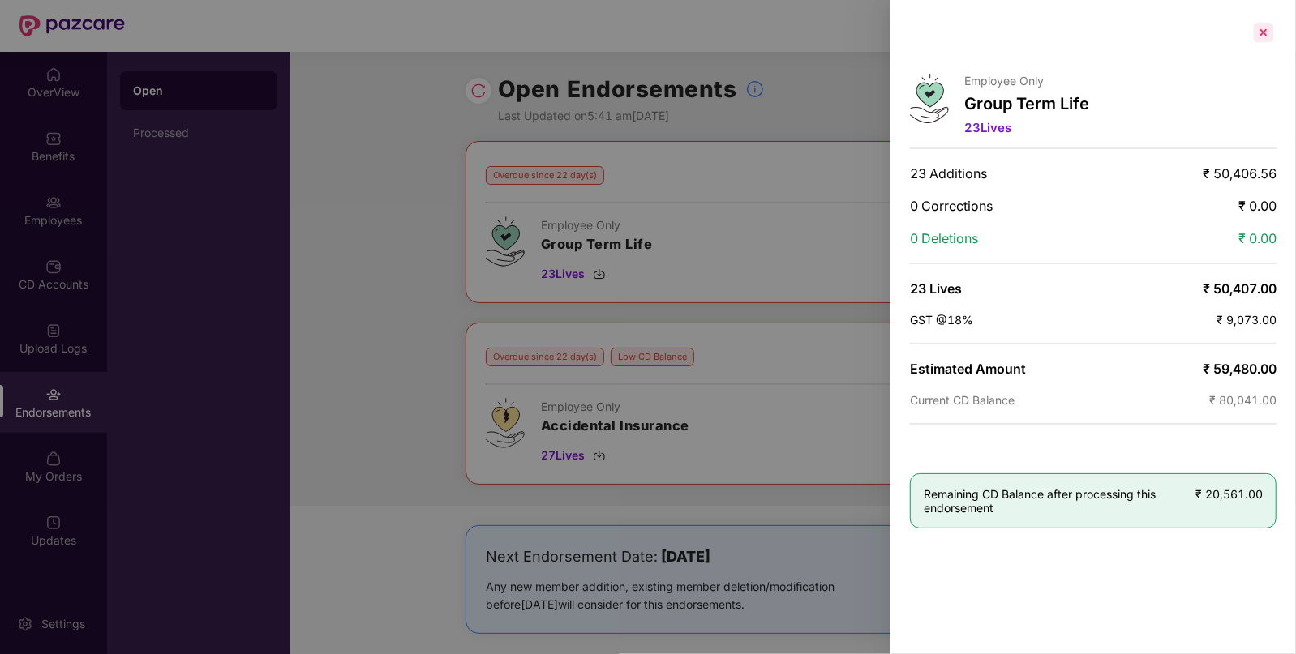
click at [1260, 31] on div at bounding box center [1263, 32] width 26 height 26
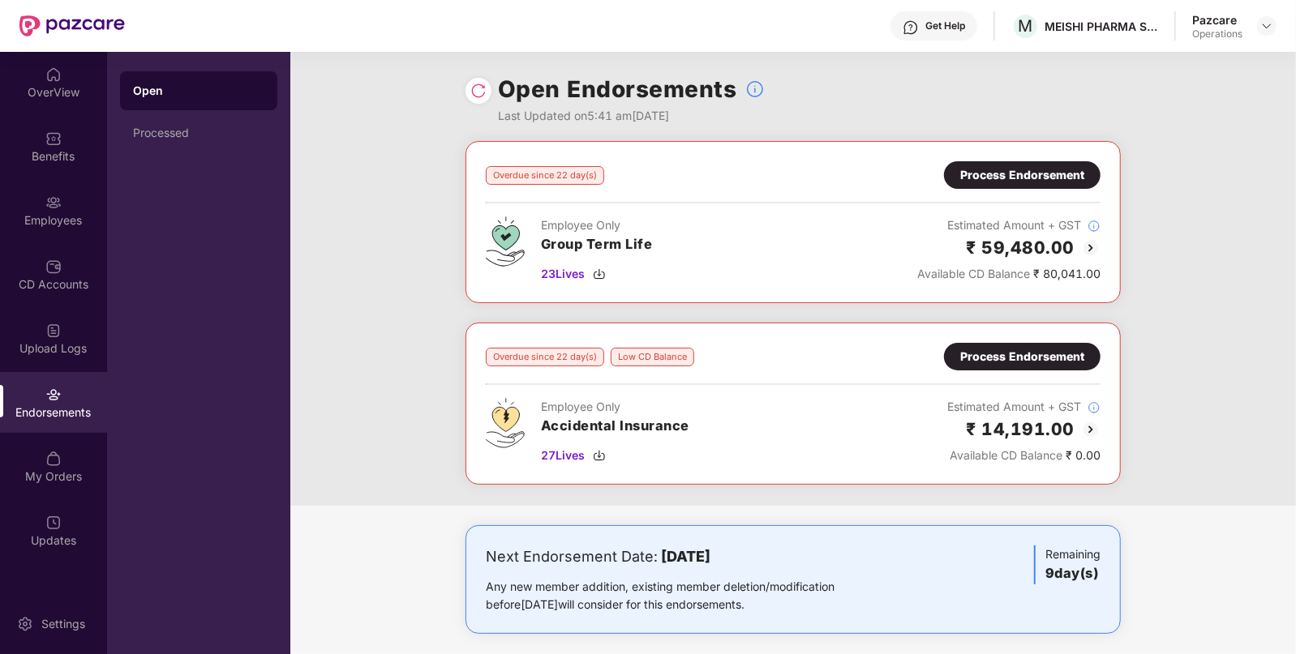
click at [1085, 243] on img at bounding box center [1090, 247] width 19 height 19
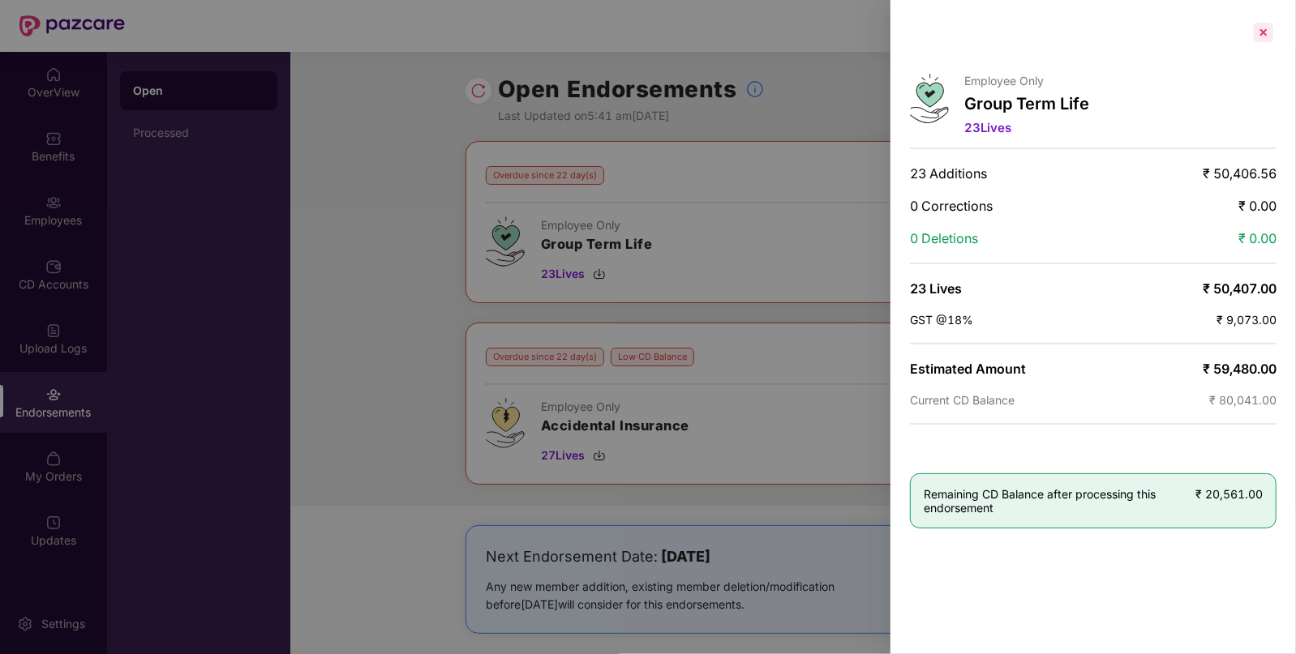
click at [1269, 31] on div at bounding box center [1263, 32] width 26 height 26
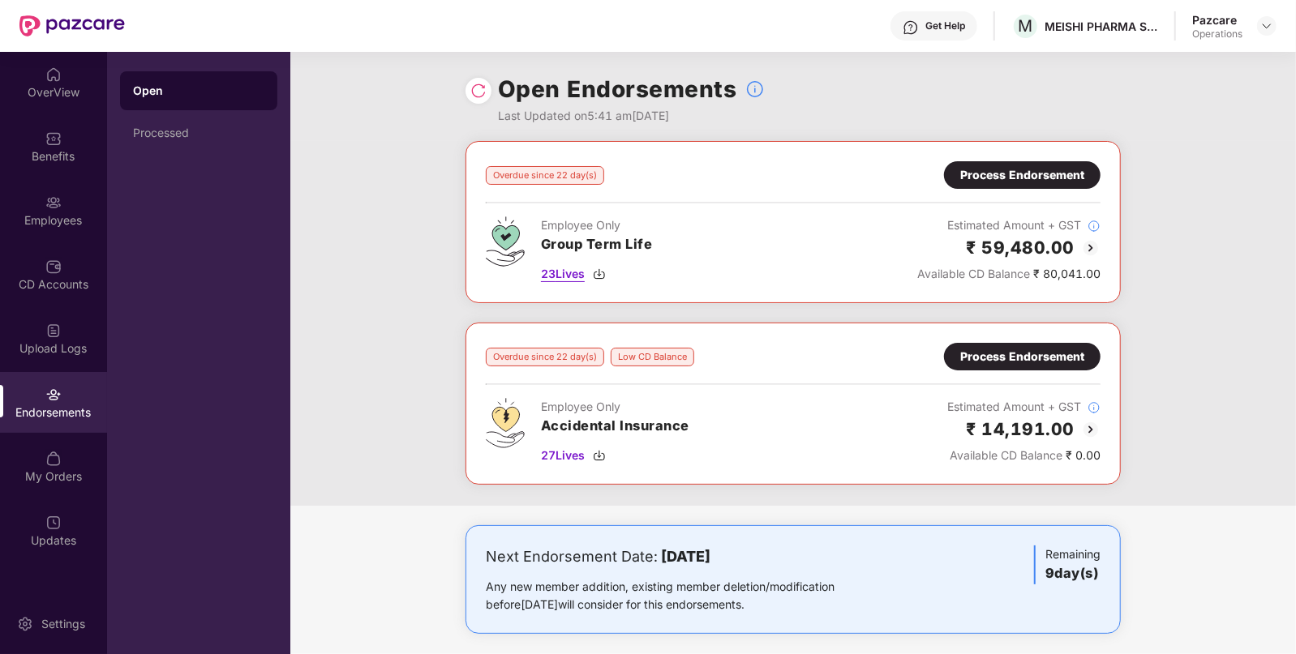
click at [599, 273] on img at bounding box center [599, 274] width 13 height 13
